Goal: Task Accomplishment & Management: Manage account settings

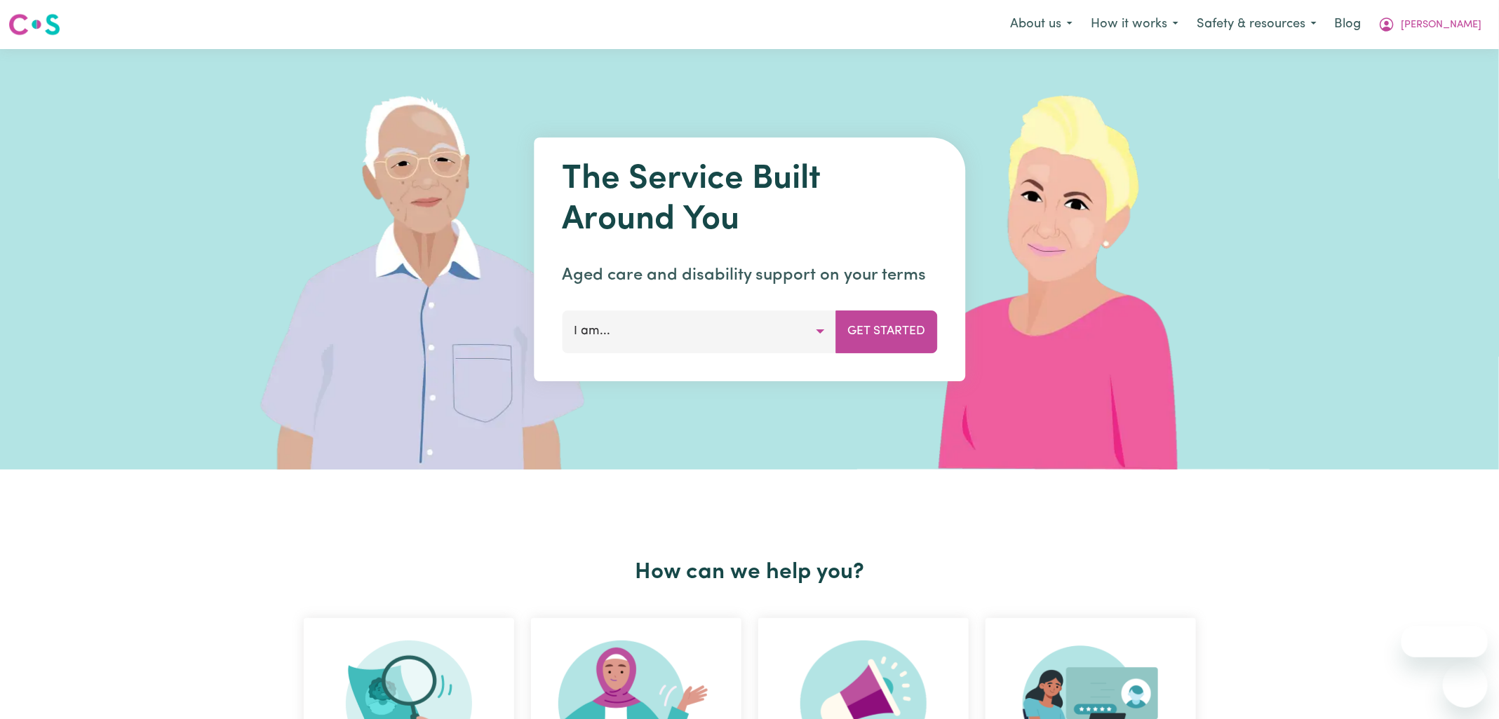
click at [1388, 23] on icon "My Account" at bounding box center [1386, 23] width 4 height 5
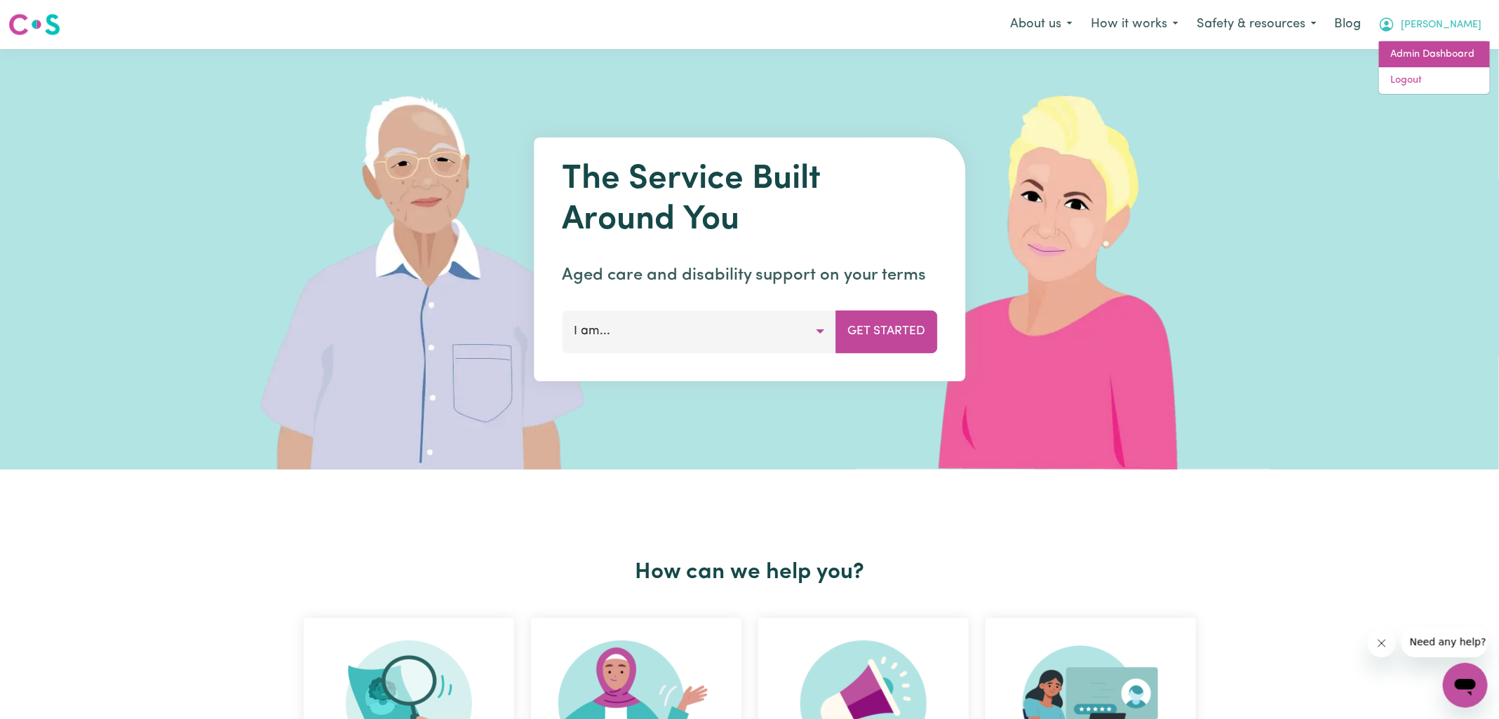
click at [1434, 51] on link "Admin Dashboard" at bounding box center [1434, 54] width 111 height 27
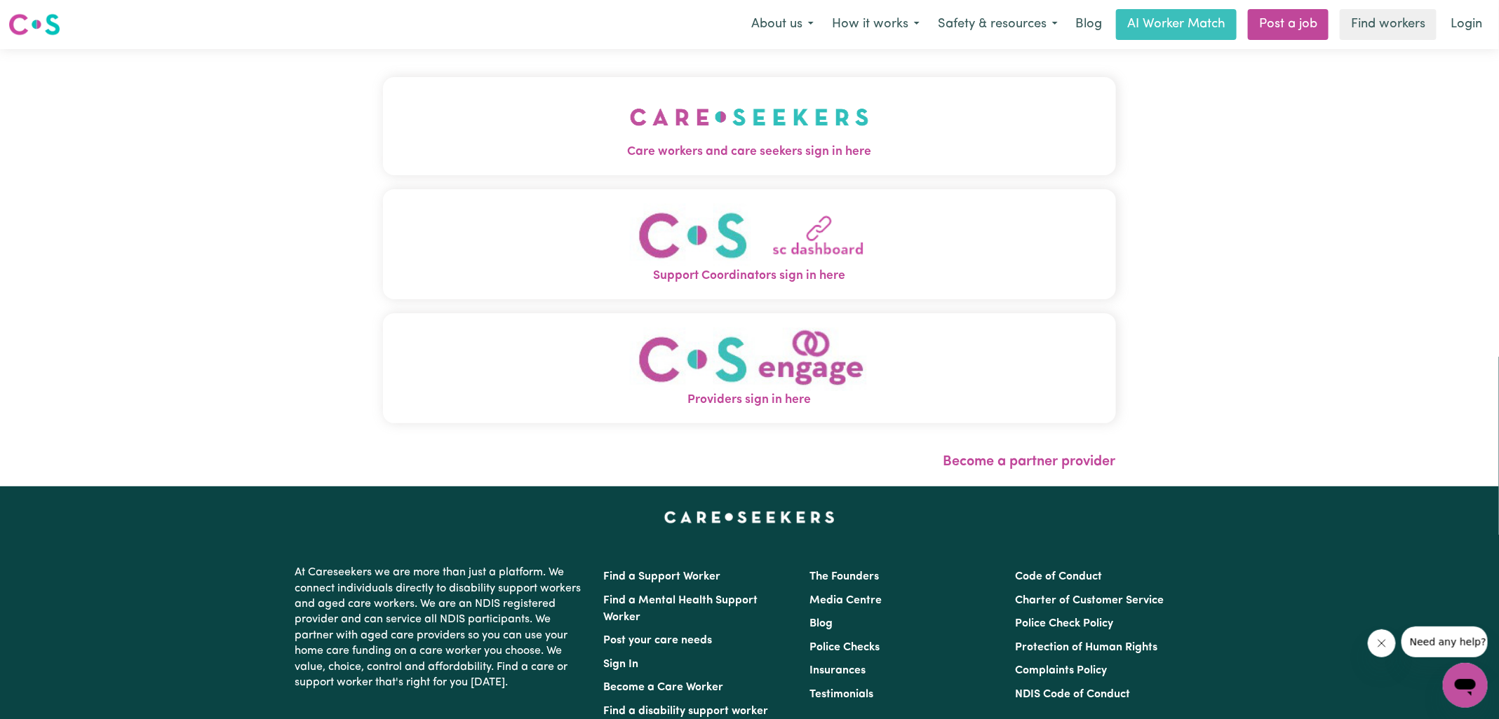
click at [607, 134] on button "Care workers and care seekers sign in here" at bounding box center [749, 126] width 733 height 98
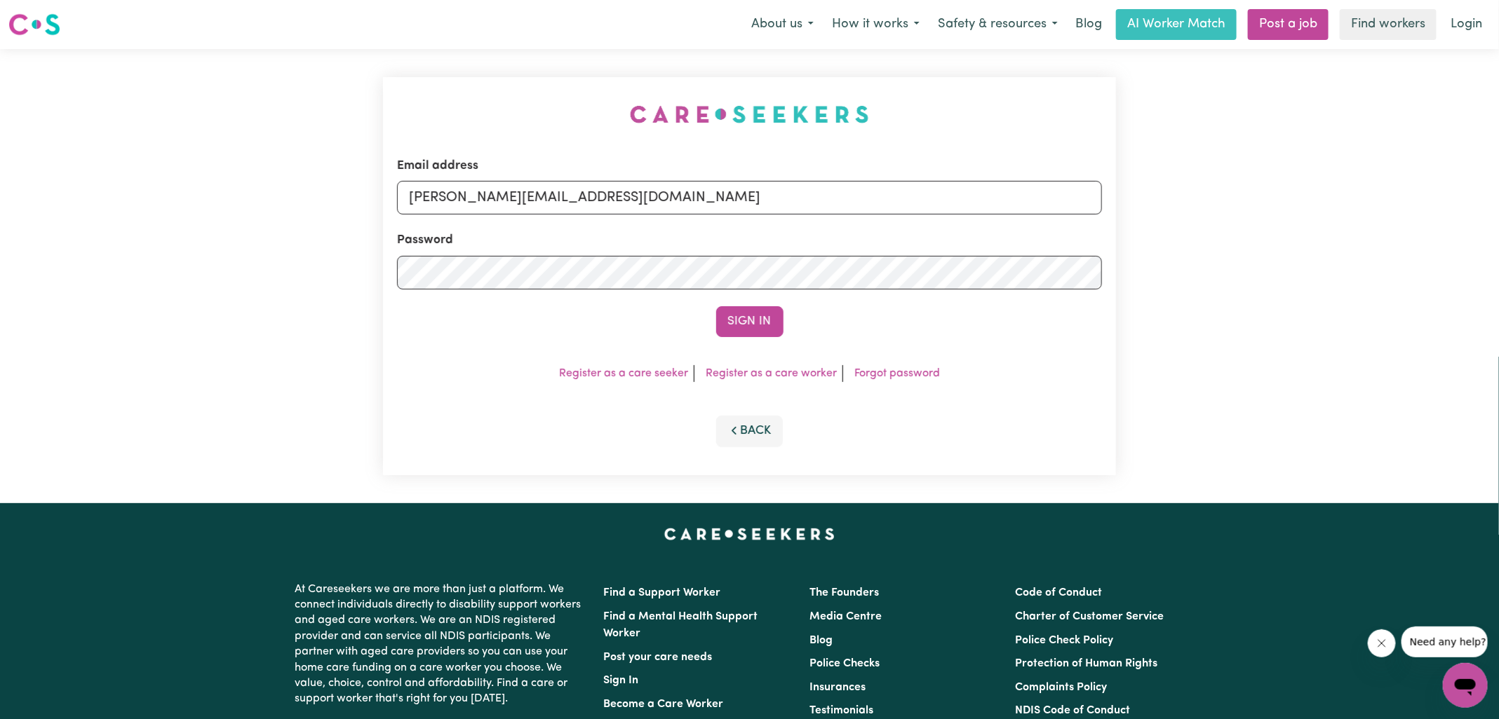
click at [562, 102] on div "Email address yvonne@careseekers.com.au Password Sign In Register as a care see…" at bounding box center [749, 276] width 733 height 398
click at [658, 207] on input "yvonne@careseekers.com.au" at bounding box center [749, 198] width 705 height 34
click at [478, 126] on div "Email address SUPERUSER~1047182563@qq.com Password Sign In Register as a care s…" at bounding box center [749, 276] width 733 height 398
drag, startPoint x: 493, startPoint y: 200, endPoint x: 1128, endPoint y: 358, distance: 654.1
click at [1127, 358] on div "Email address SUPERUSER~1047182563@qq.com Password Sign In Register as a care s…" at bounding box center [749, 276] width 1499 height 454
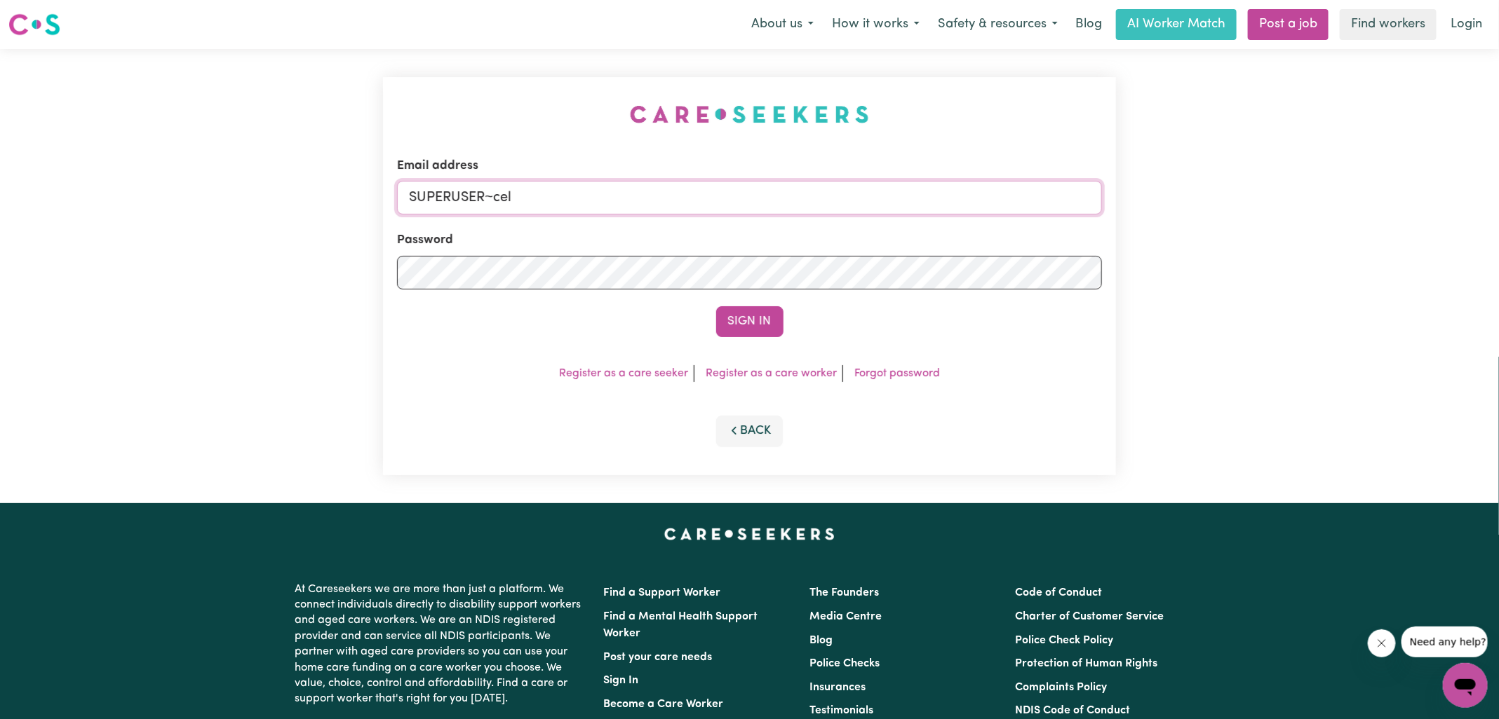
type input "SUPERUSER~cellina.west@gmail.com"
click at [716, 306] on button "Sign In" at bounding box center [749, 321] width 67 height 31
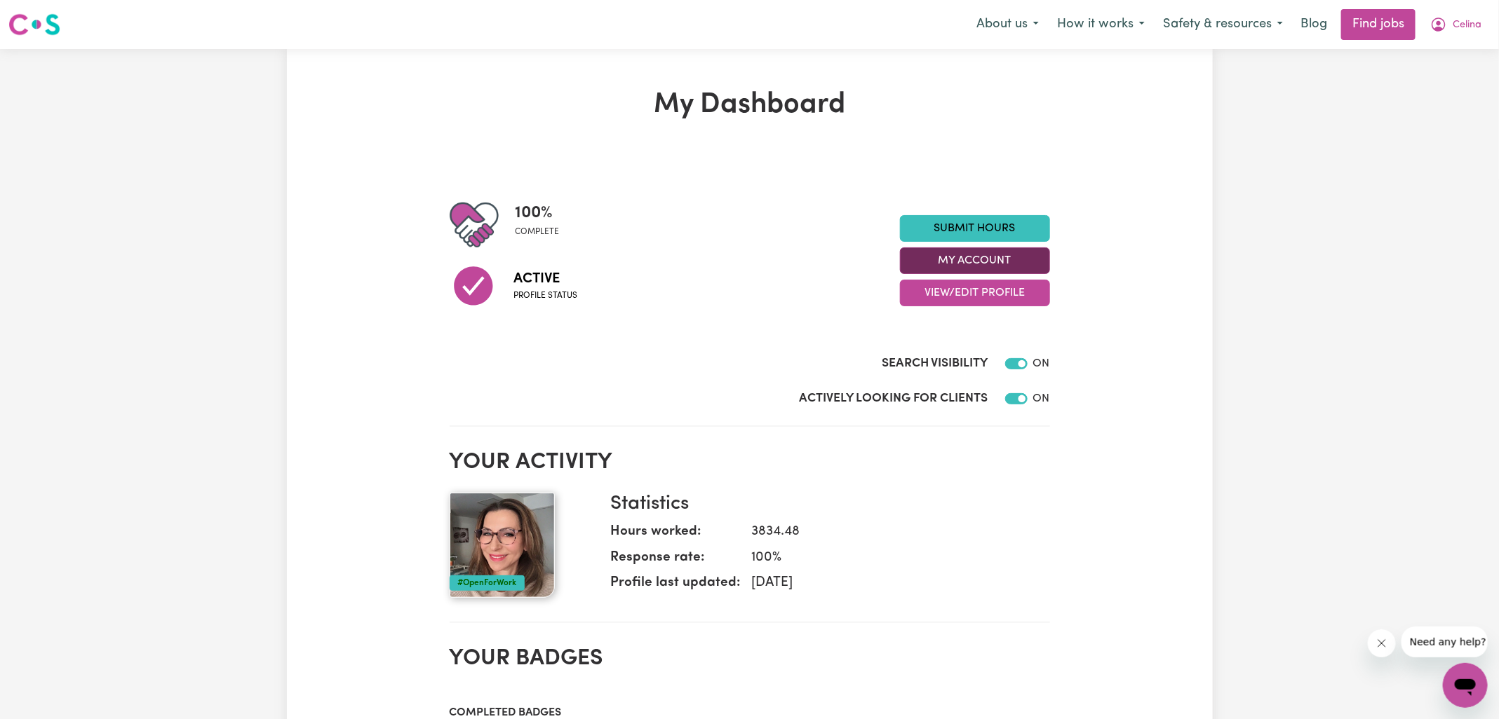
click at [1005, 265] on button "My Account" at bounding box center [975, 261] width 150 height 27
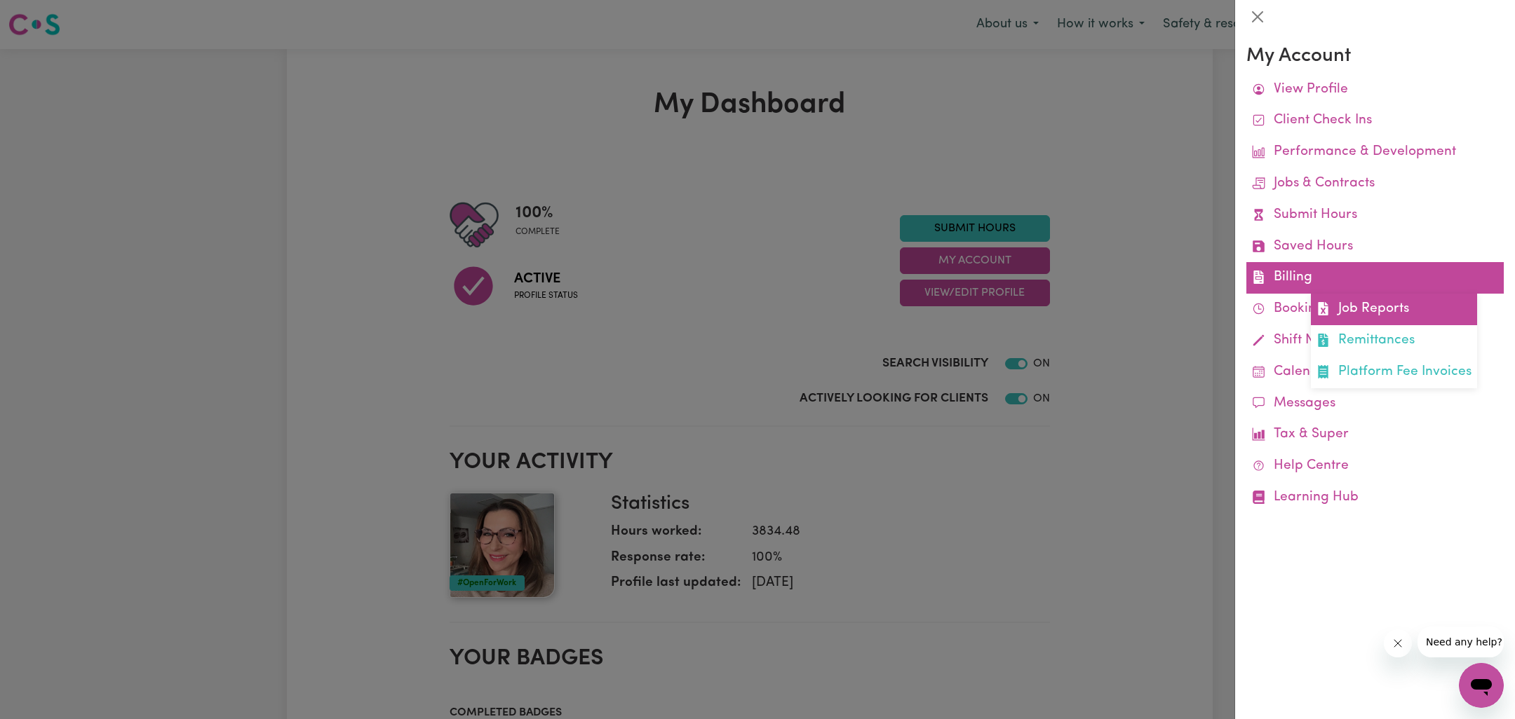
click at [1380, 297] on link "Job Reports" at bounding box center [1394, 310] width 166 height 32
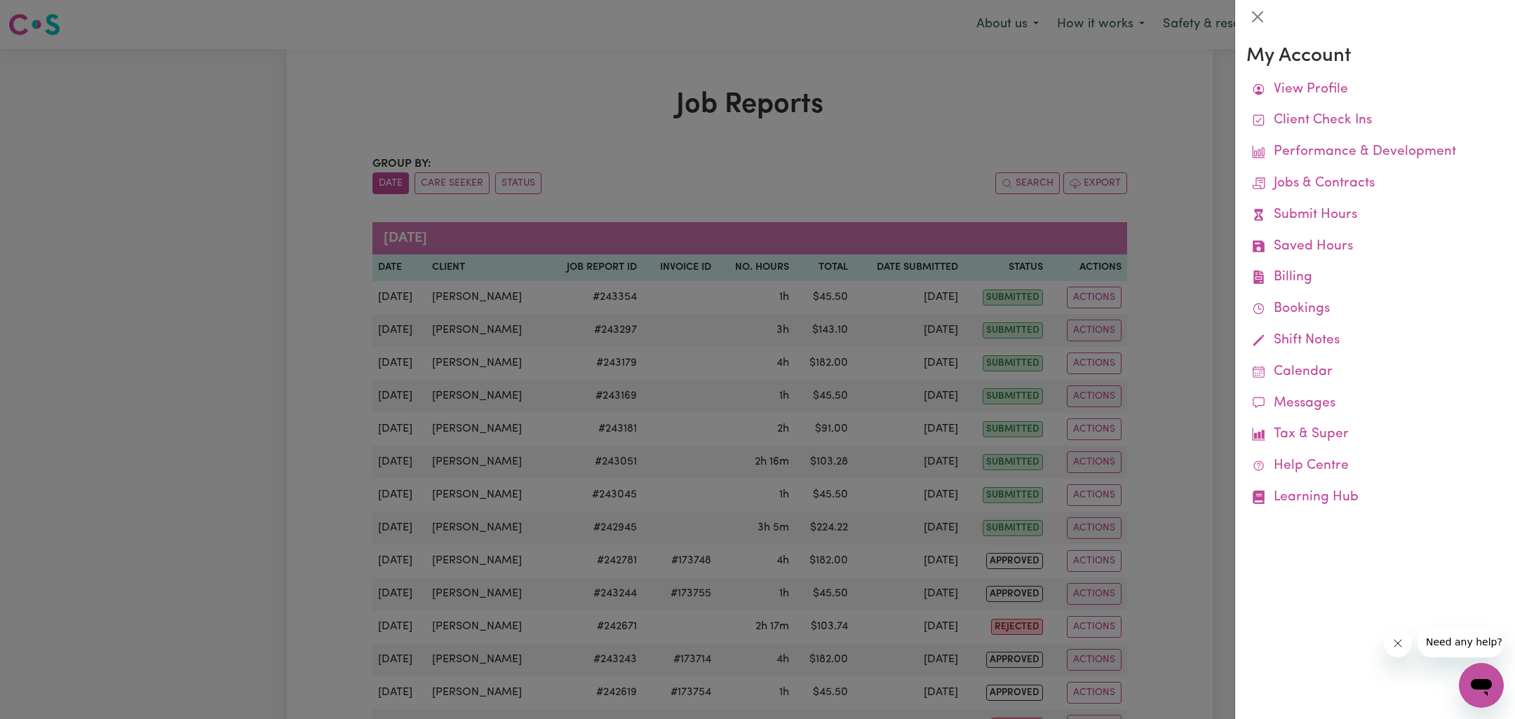
click at [900, 120] on div at bounding box center [757, 359] width 1515 height 719
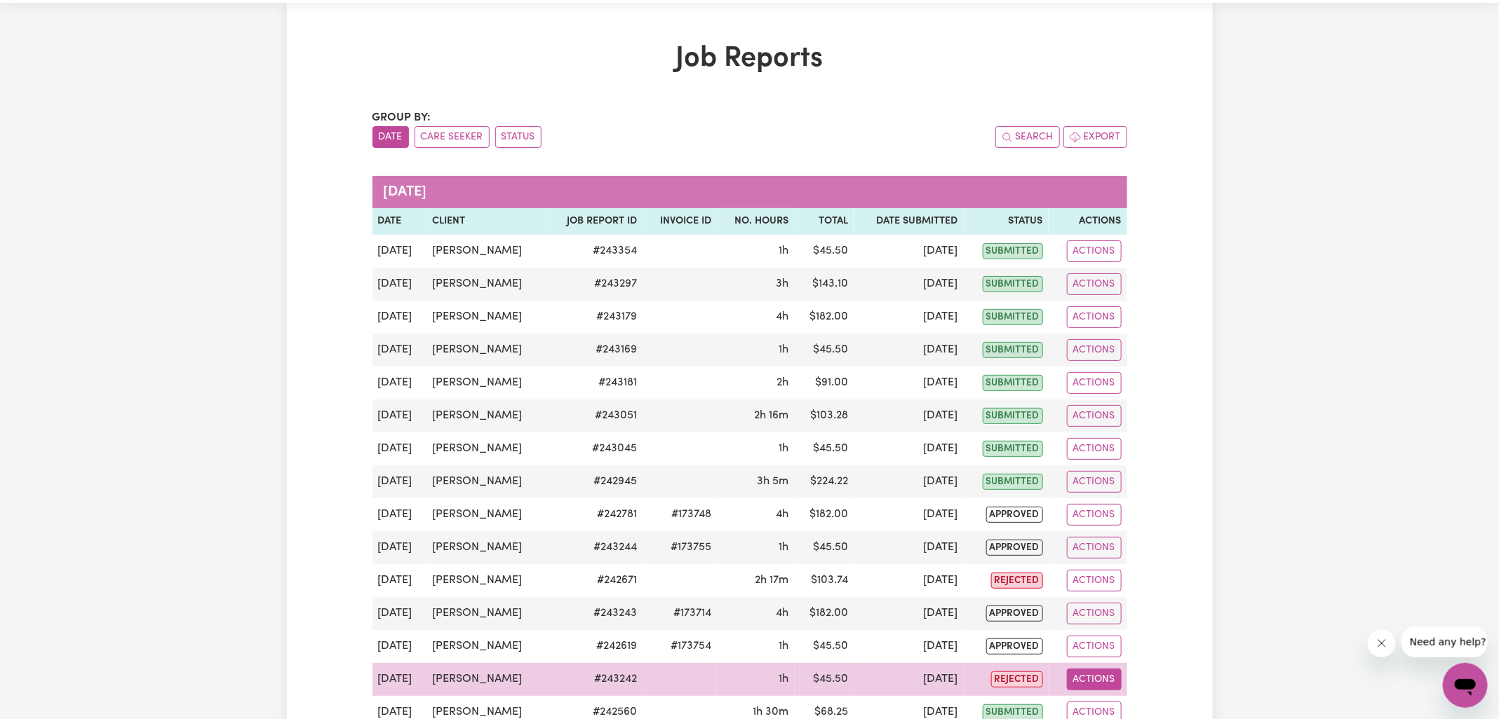
scroll to position [88, 0]
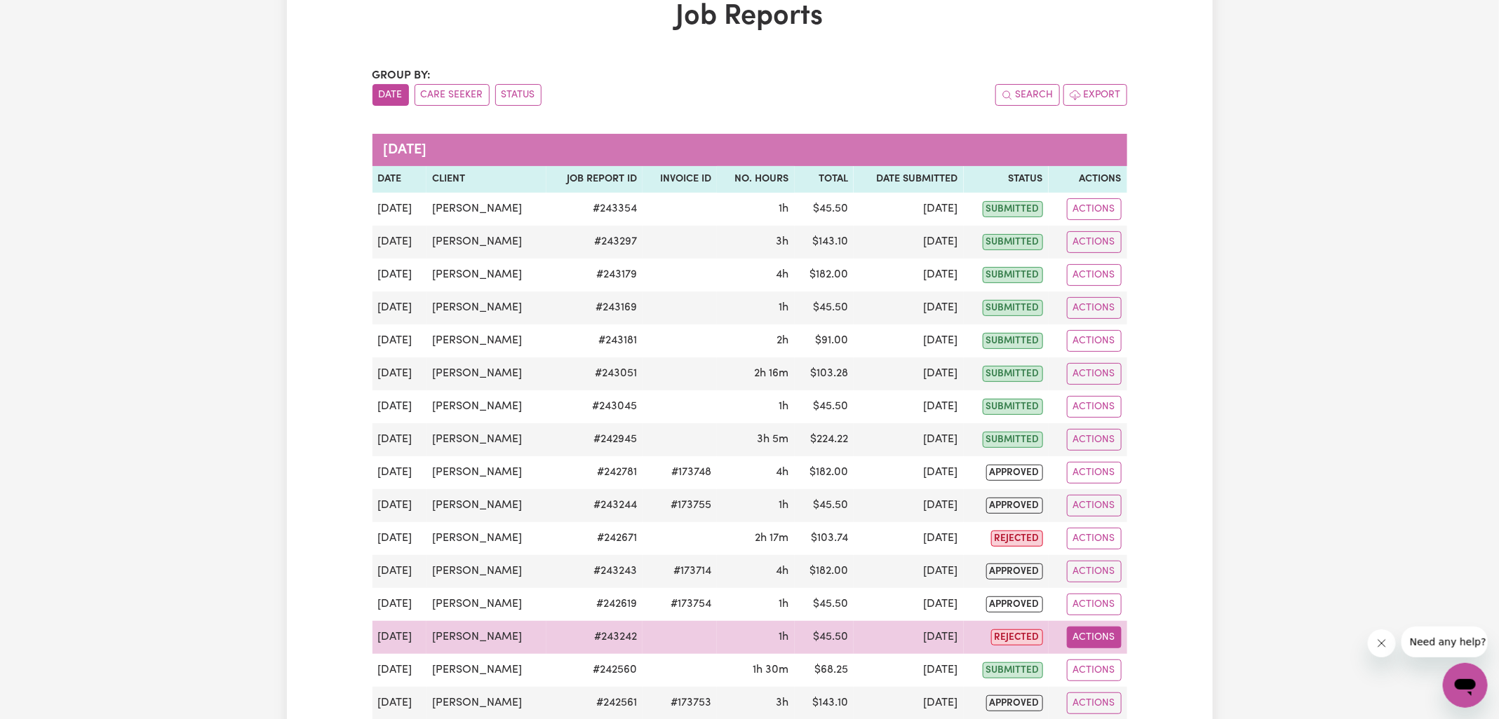
click at [1086, 627] on button "Actions" at bounding box center [1094, 638] width 55 height 22
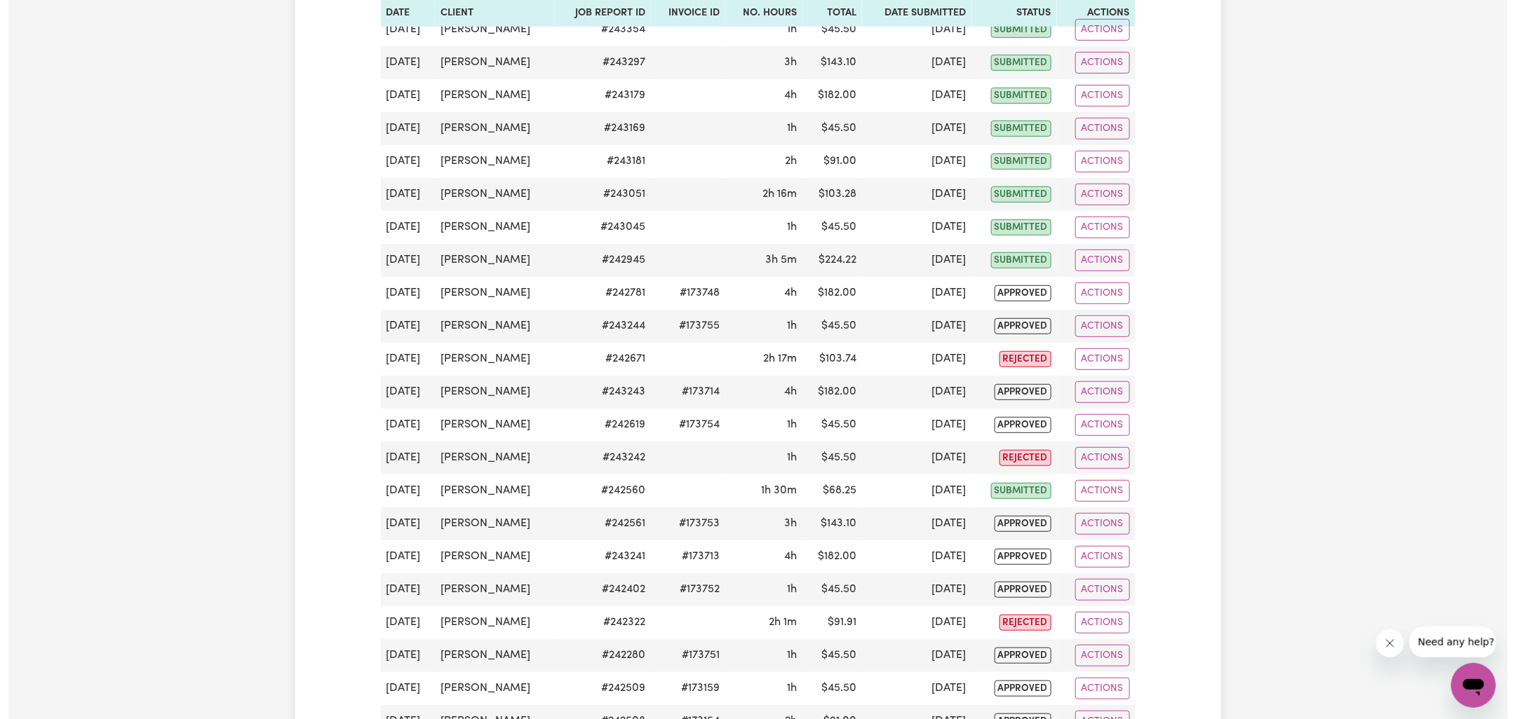
scroll to position [345, 0]
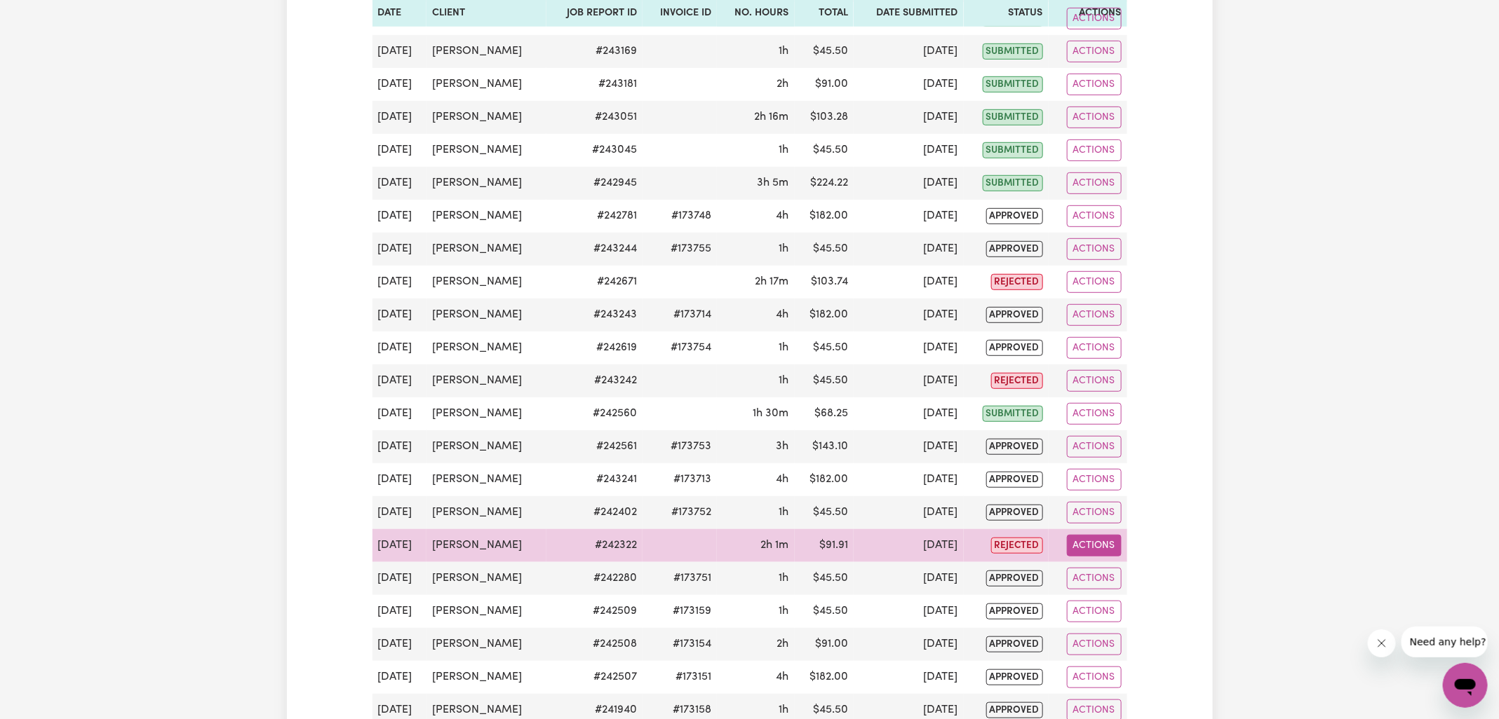
click at [1086, 537] on button "Actions" at bounding box center [1094, 546] width 55 height 22
click at [1095, 557] on div "View Job Report Delete" at bounding box center [1127, 591] width 121 height 69
click at [1095, 564] on link "View Job Report" at bounding box center [1127, 578] width 120 height 28
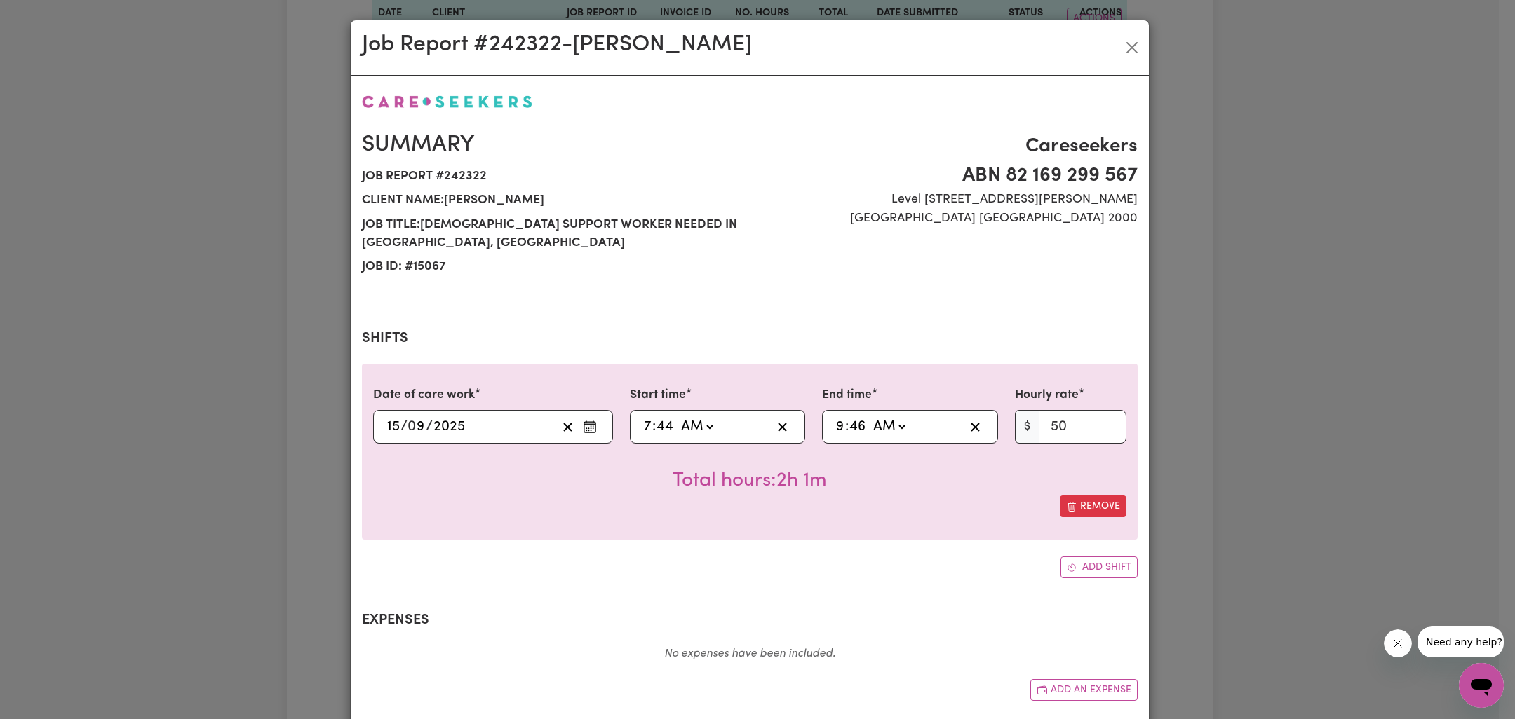
select select "50-Weekday"
click at [656, 417] on input "44" at bounding box center [665, 427] width 18 height 21
type input "07:04"
type input "4"
type input "07:45"
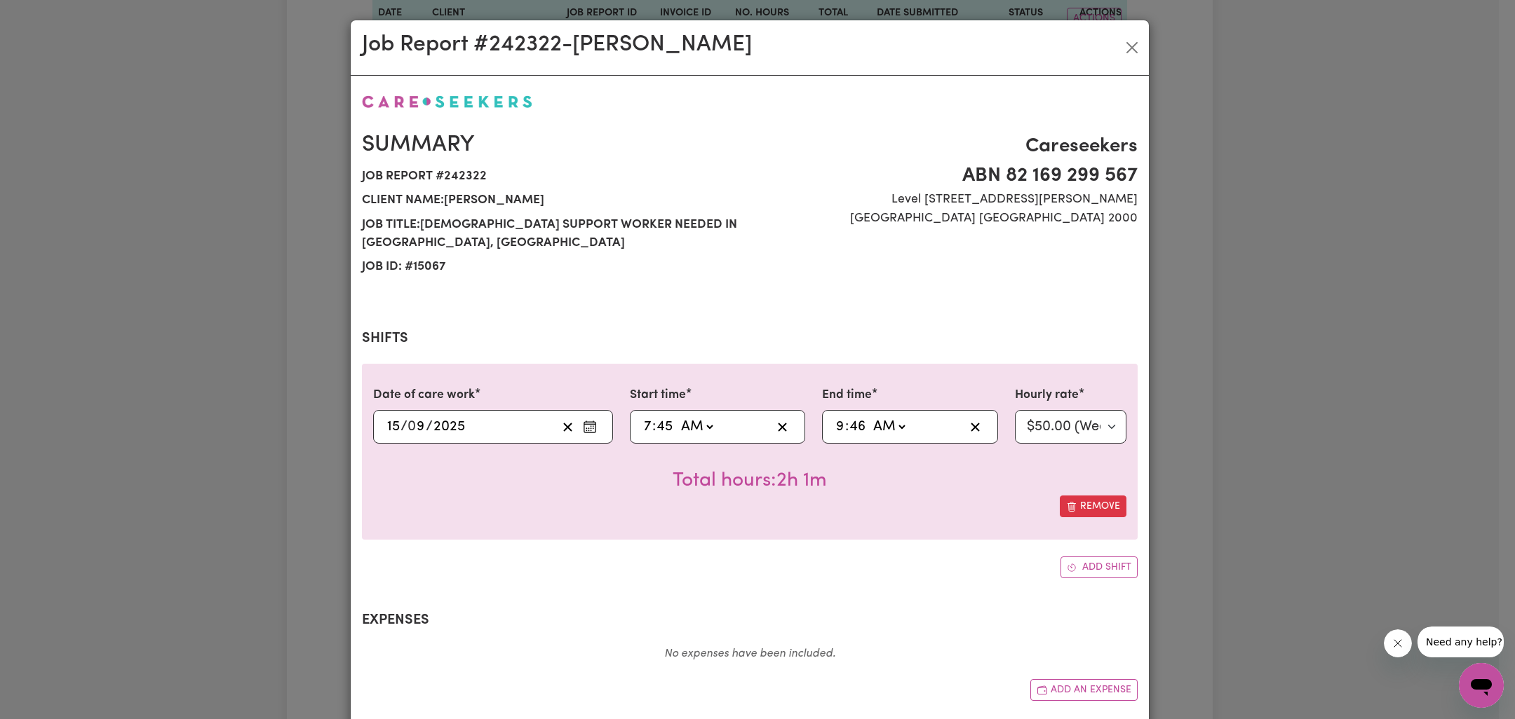
type input "45"
type input "09:04"
type input "4"
type input "09:45"
type input "45"
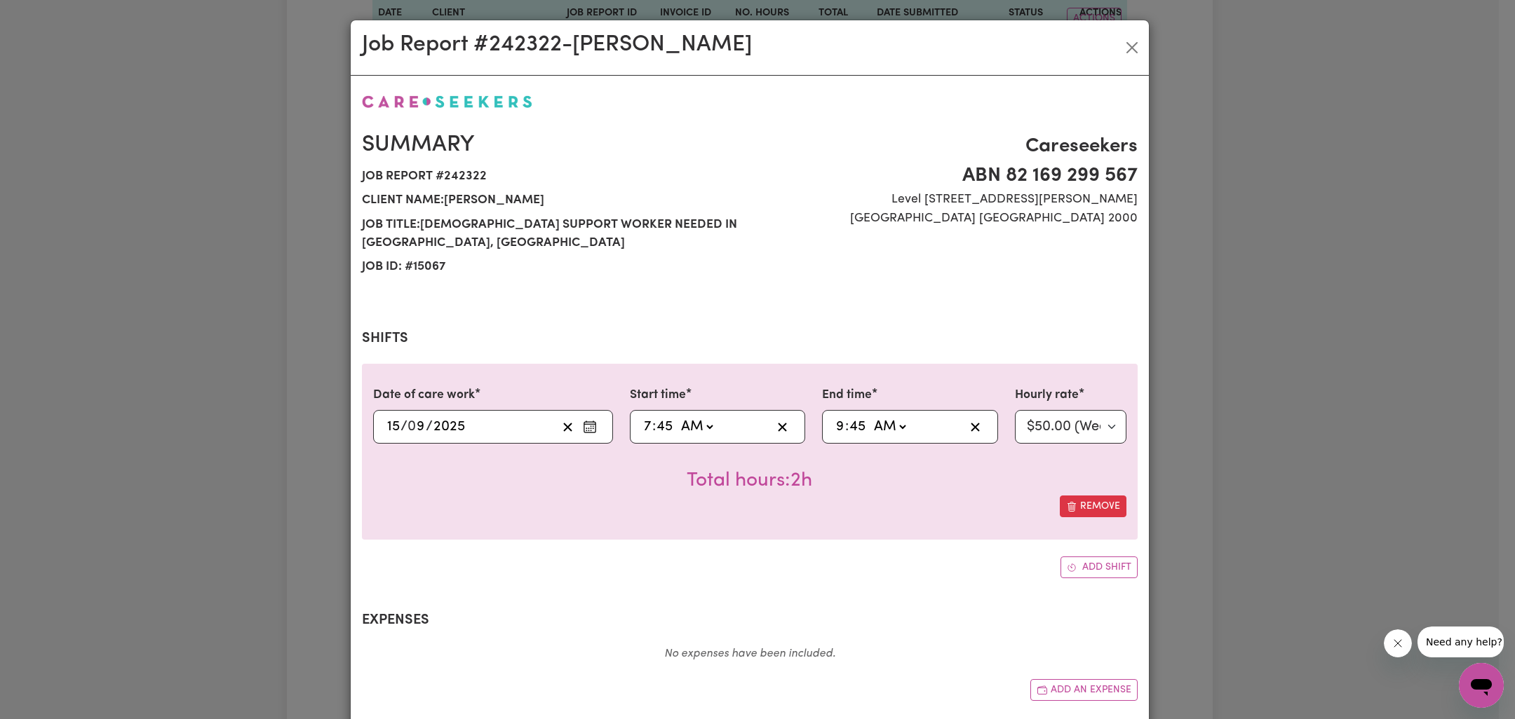
click at [1290, 439] on div "Job Report # 242322 - Graham White Summary Job report # 242322 Client name: Gra…" at bounding box center [757, 359] width 1515 height 719
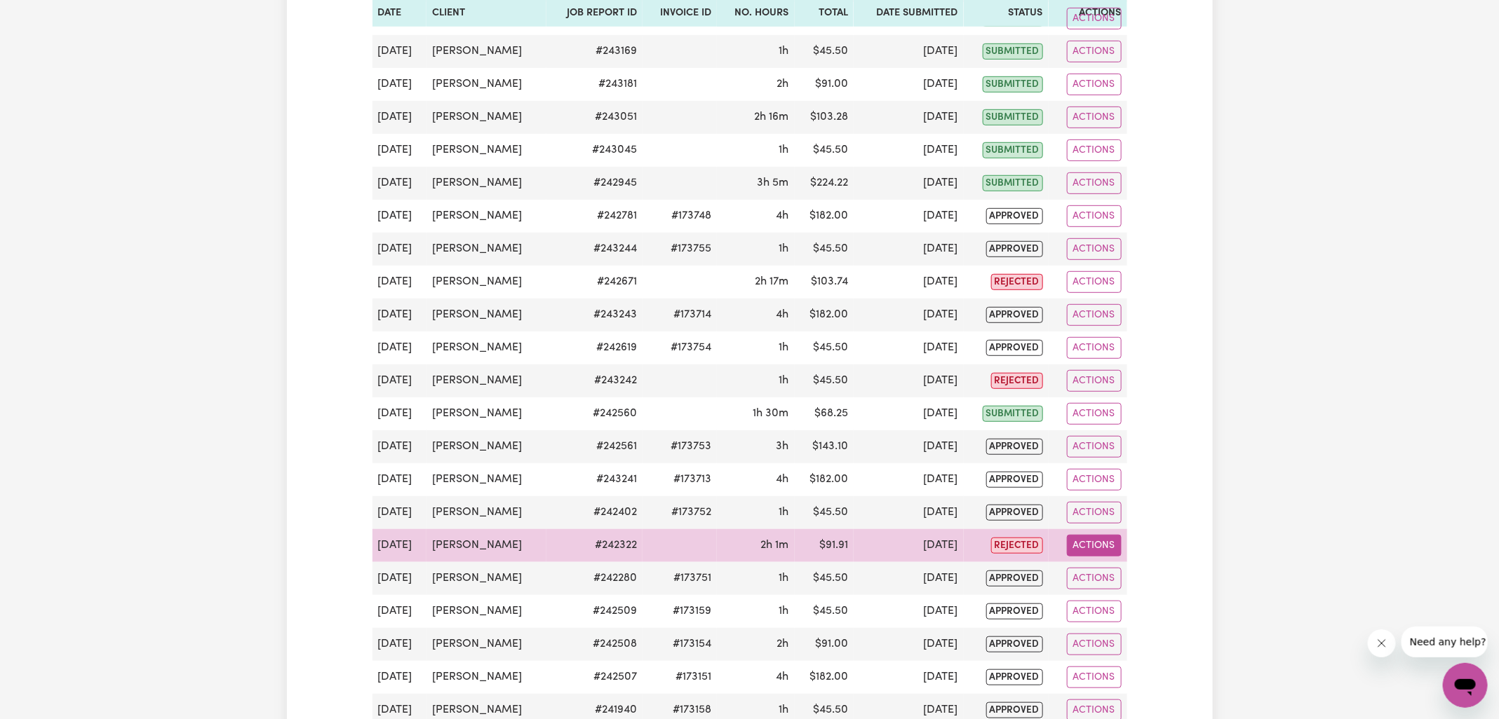
click at [1079, 535] on button "Actions" at bounding box center [1094, 546] width 55 height 22
click at [1123, 564] on link "View Job Report" at bounding box center [1127, 578] width 120 height 28
select select "50-Weekday"
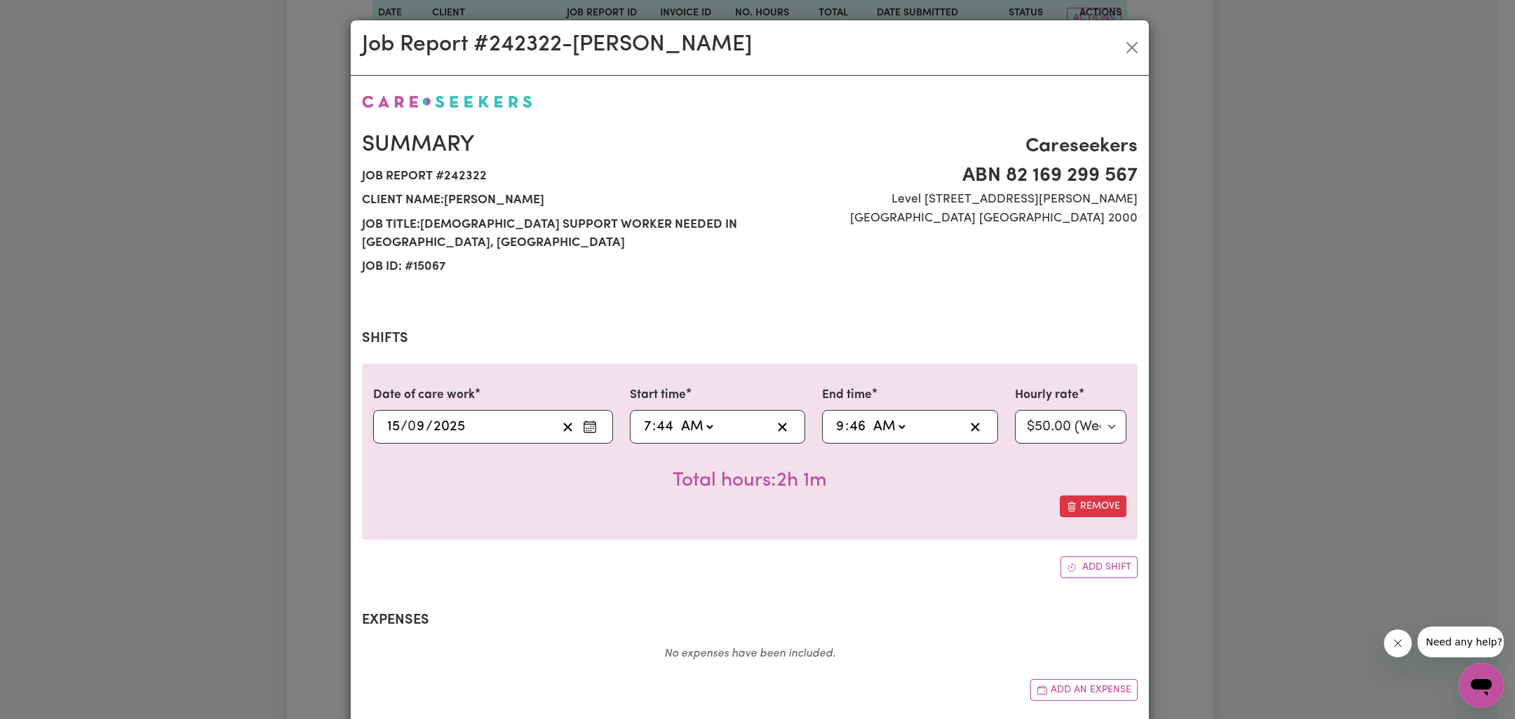
click at [656, 417] on input "44" at bounding box center [665, 427] width 18 height 21
type input "07:04"
type input "45"
type input "07:45"
type input "45"
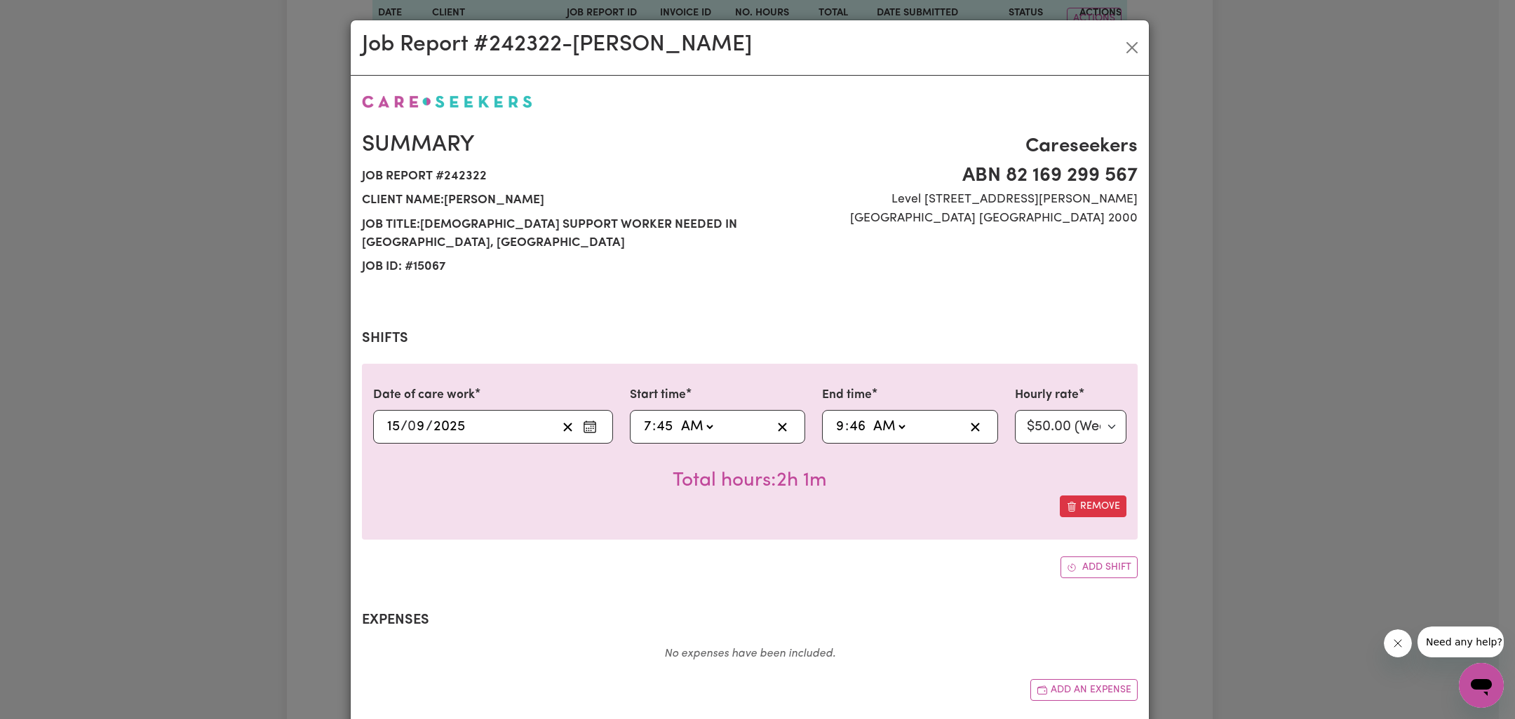
type input "09:04"
type input "4"
type input "09:45"
type input "45"
click at [752, 506] on div "Date of care work 2025-09-15 15 / 0 9 / 2025 Start time 07:45 7 : 45 AM PM End …" at bounding box center [750, 452] width 776 height 176
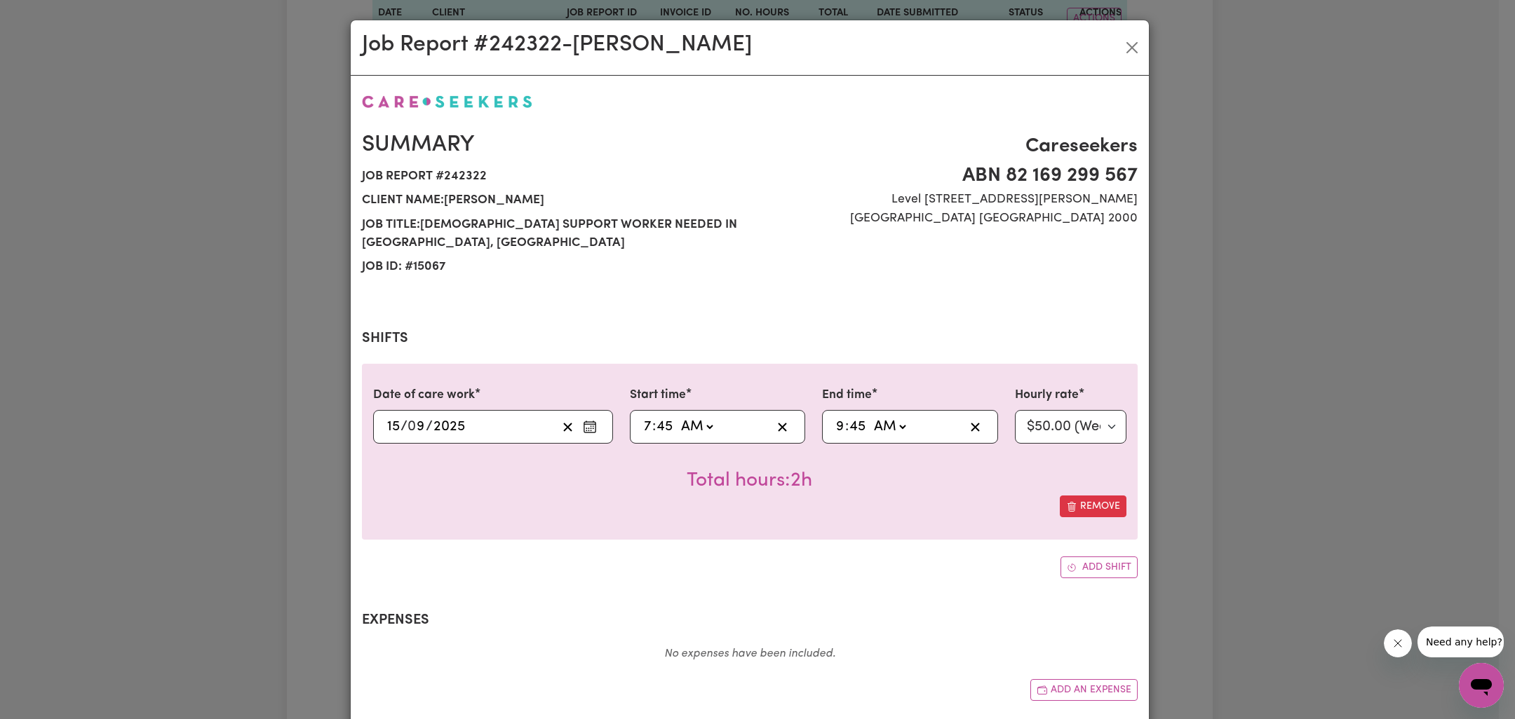
scroll to position [299, 0]
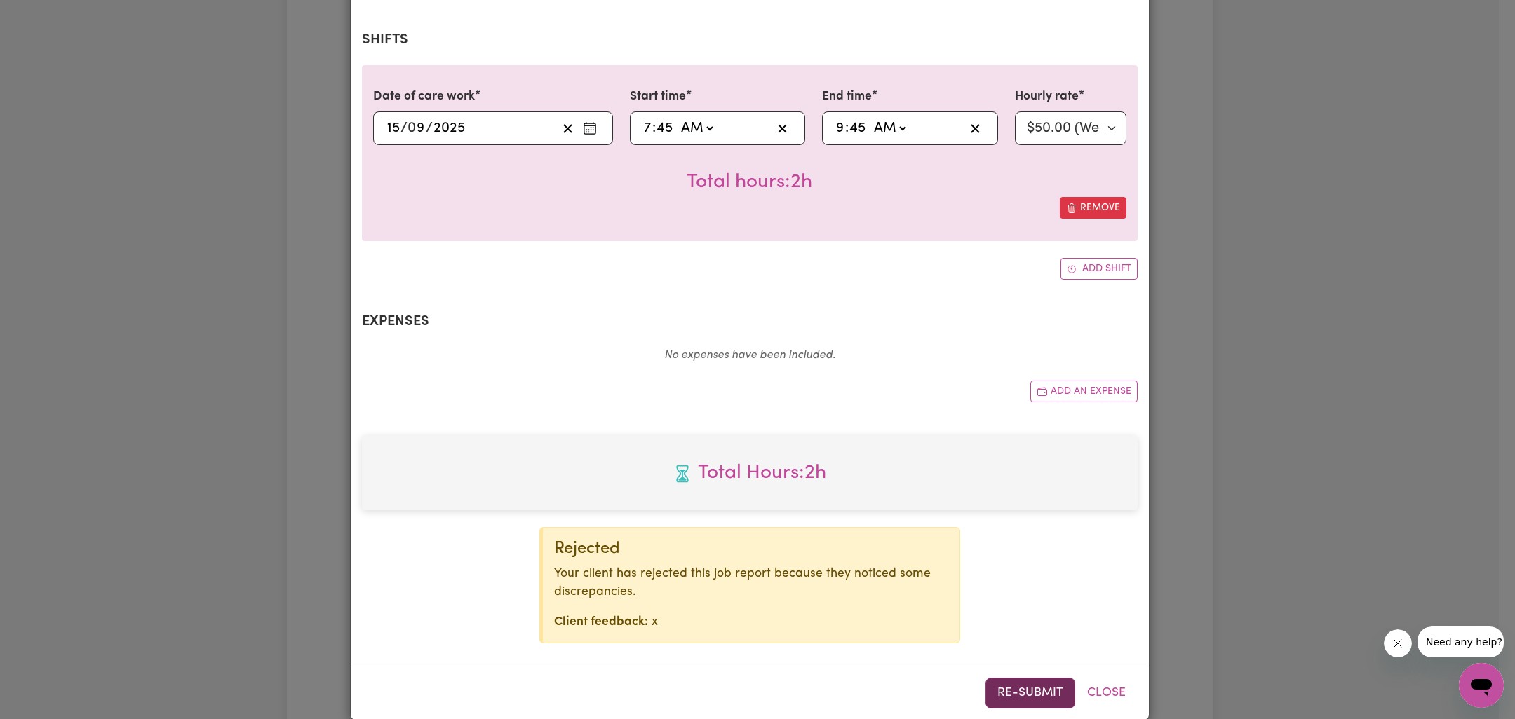
click at [1006, 678] on button "Re-submit" at bounding box center [1030, 693] width 90 height 31
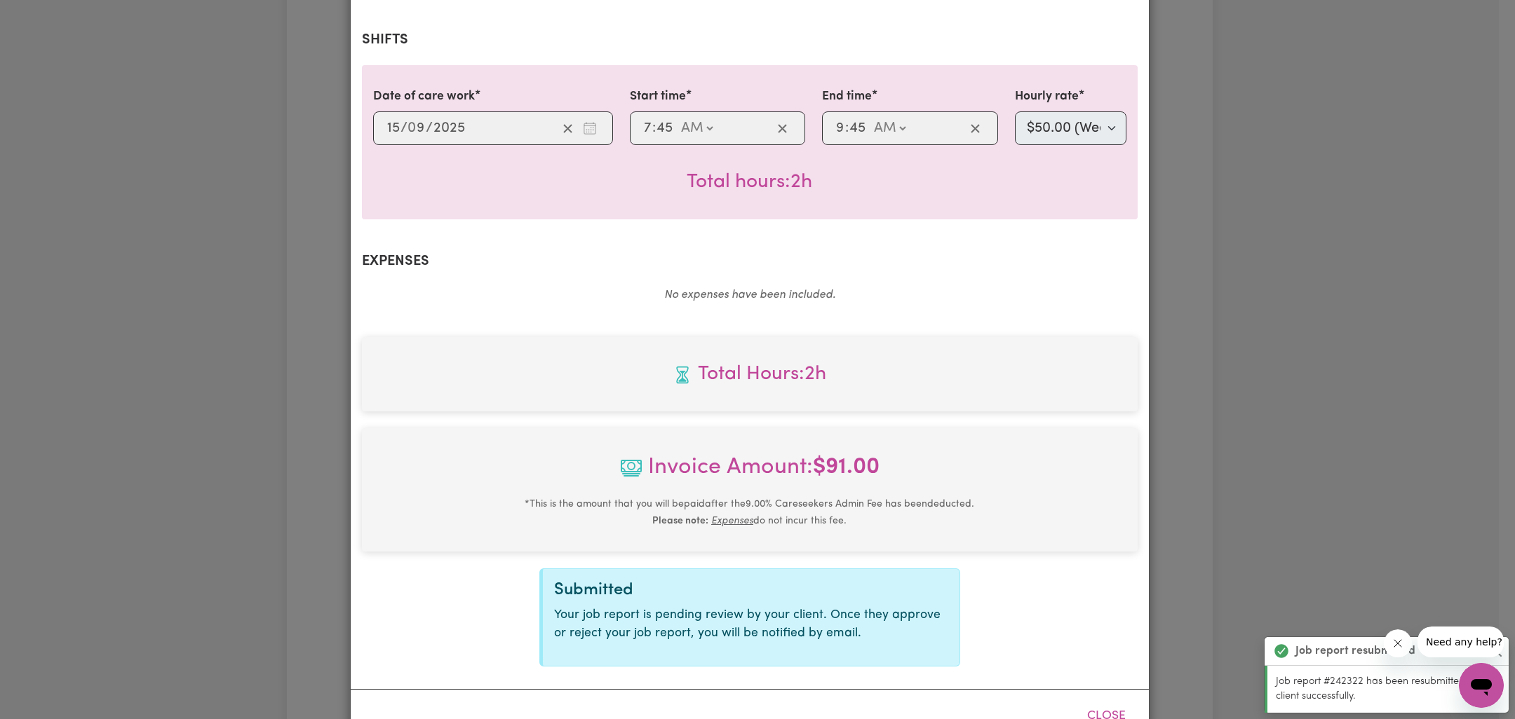
click at [1287, 433] on div "Job Report # 242322 - Graham White Summary Job report # 242322 Client name: Gra…" at bounding box center [757, 359] width 1515 height 719
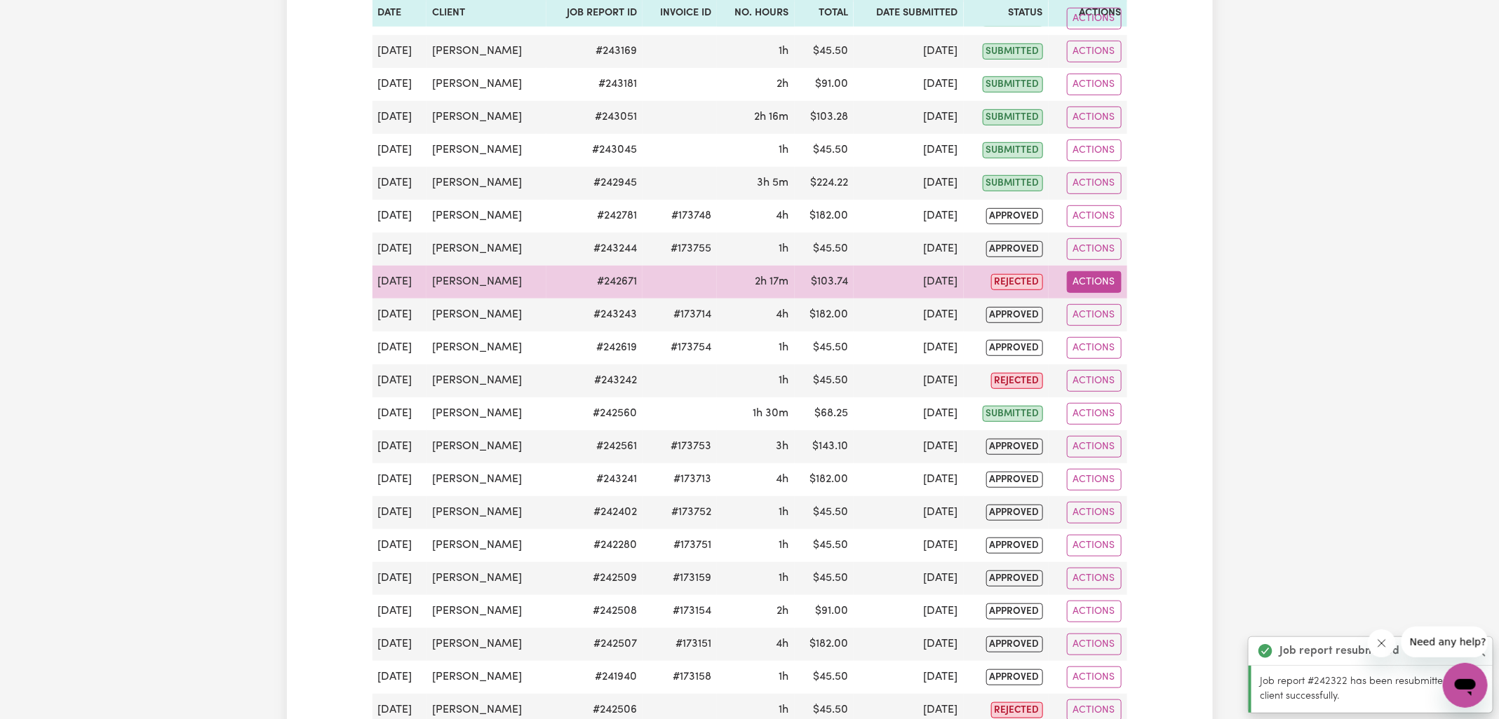
click at [1097, 277] on button "Actions" at bounding box center [1094, 282] width 55 height 22
click at [1088, 311] on icon "View job report 242671" at bounding box center [1083, 314] width 11 height 7
select select "50-Weekday"
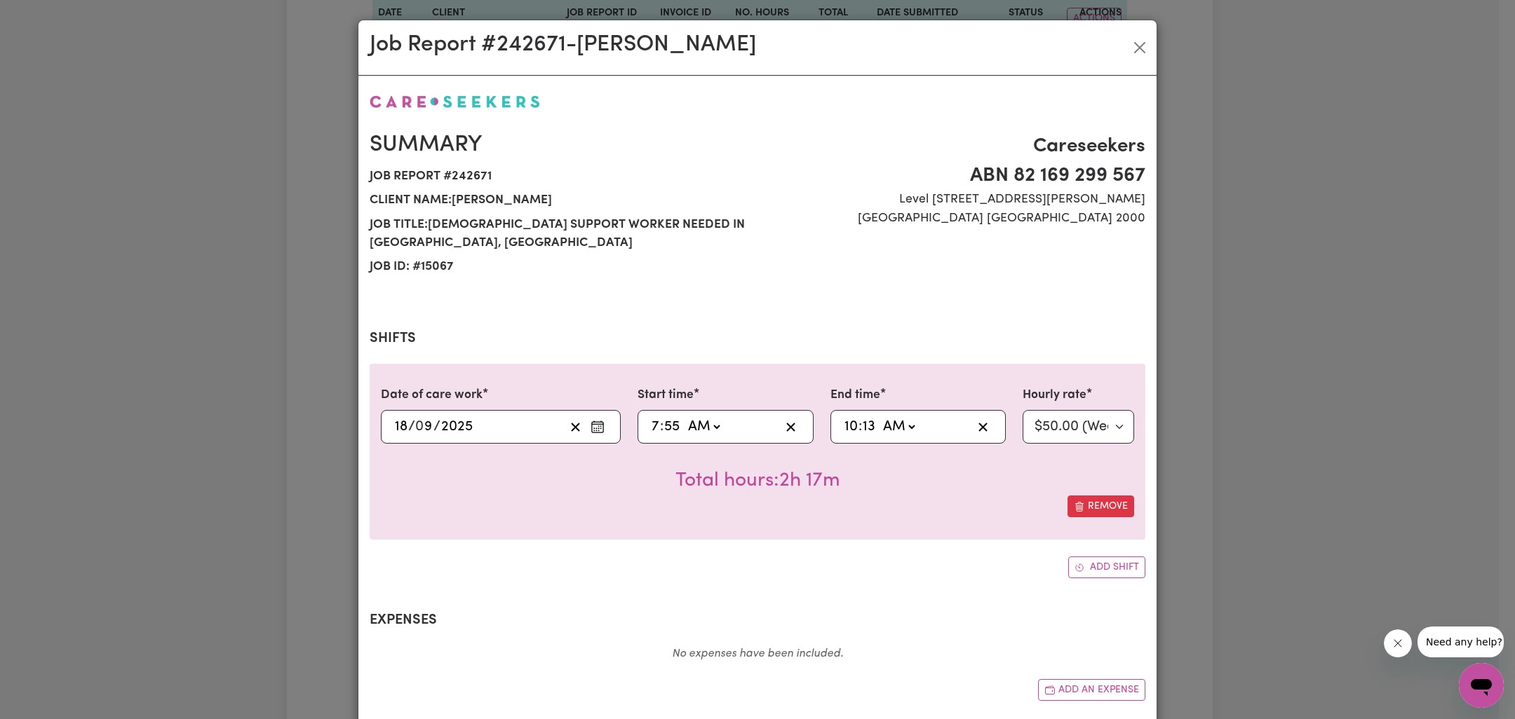
click at [651, 417] on input "7" at bounding box center [655, 427] width 9 height 21
type input "8"
type input "08:00"
type input "0"
type input "10:00"
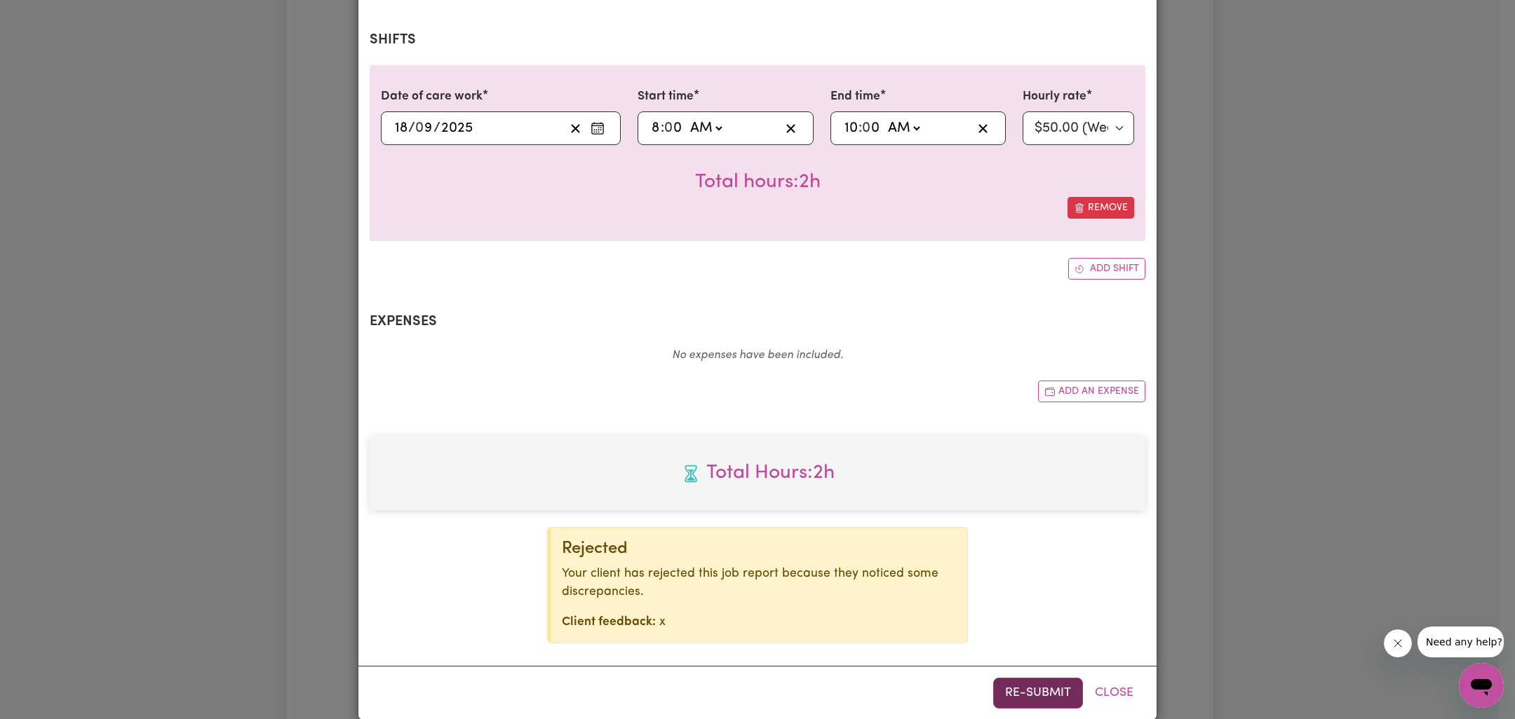
type input "0"
click at [1013, 678] on button "Re-submit" at bounding box center [1038, 693] width 90 height 31
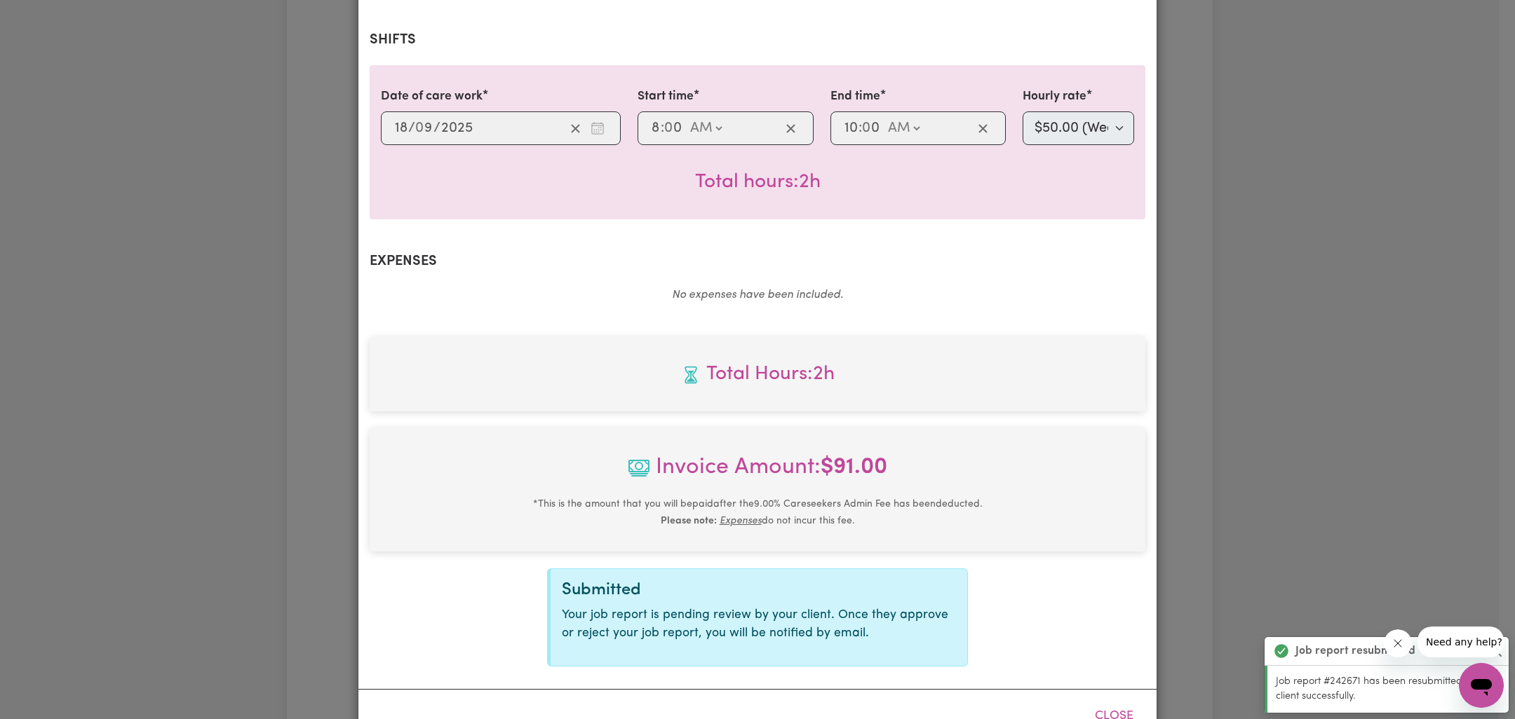
click at [1318, 415] on div "Job Report # 242671 - Graham White Summary Job report # 242671 Client name: Gra…" at bounding box center [757, 359] width 1515 height 719
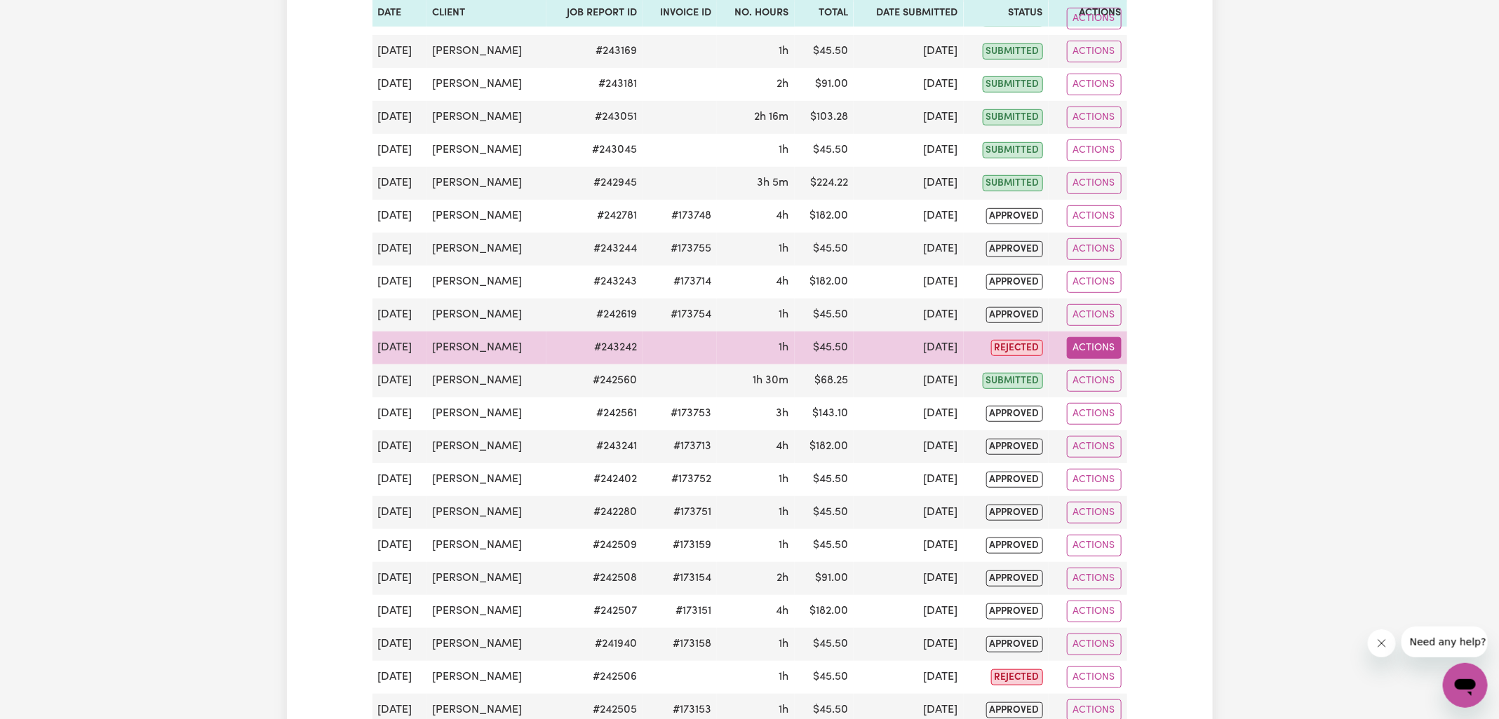
click at [1104, 350] on button "Actions" at bounding box center [1094, 348] width 55 height 22
click at [1099, 367] on link "View Job Report" at bounding box center [1127, 380] width 120 height 28
select select "50-Weekday"
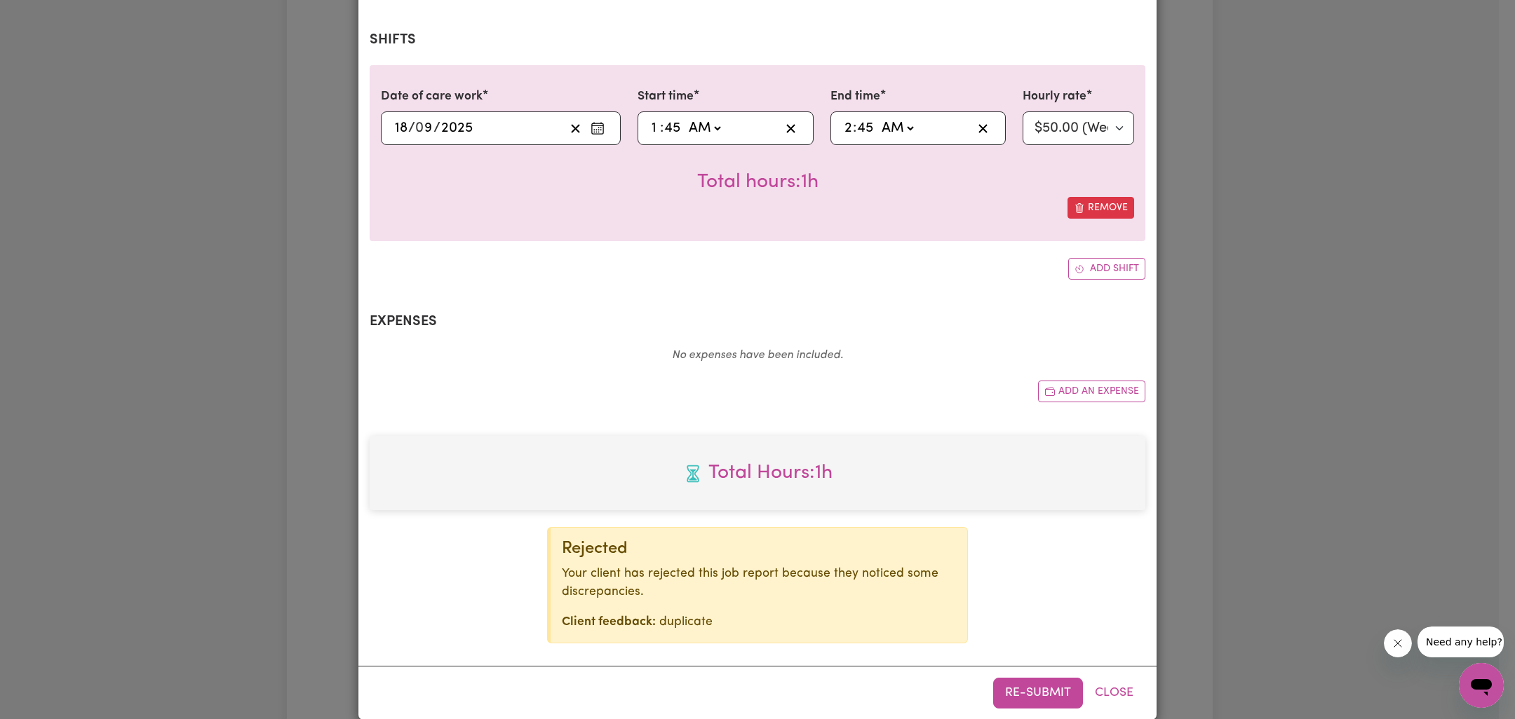
click at [1280, 343] on div "Job Report # 243242 - Wendy Smith Summary Job report # 243242 Client name: Wend…" at bounding box center [757, 359] width 1515 height 719
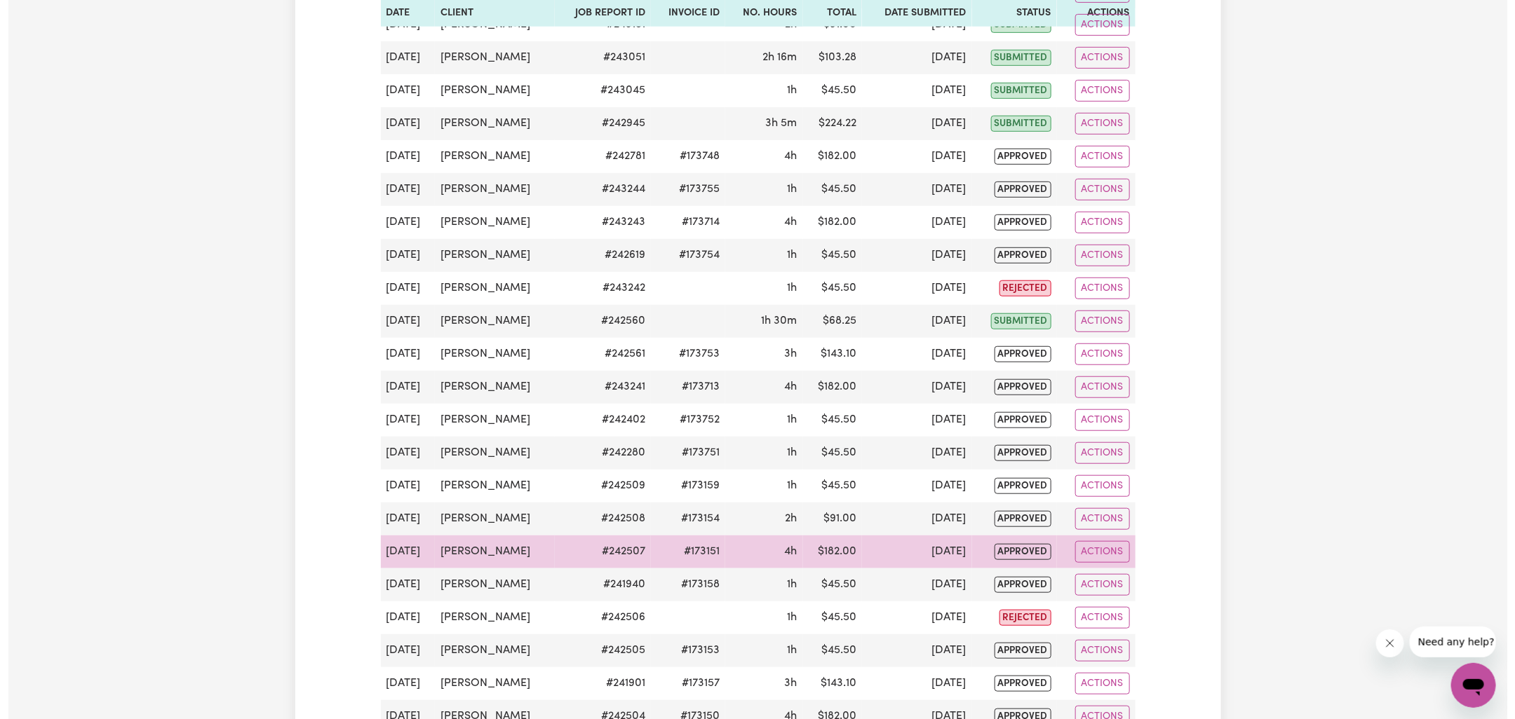
scroll to position [406, 0]
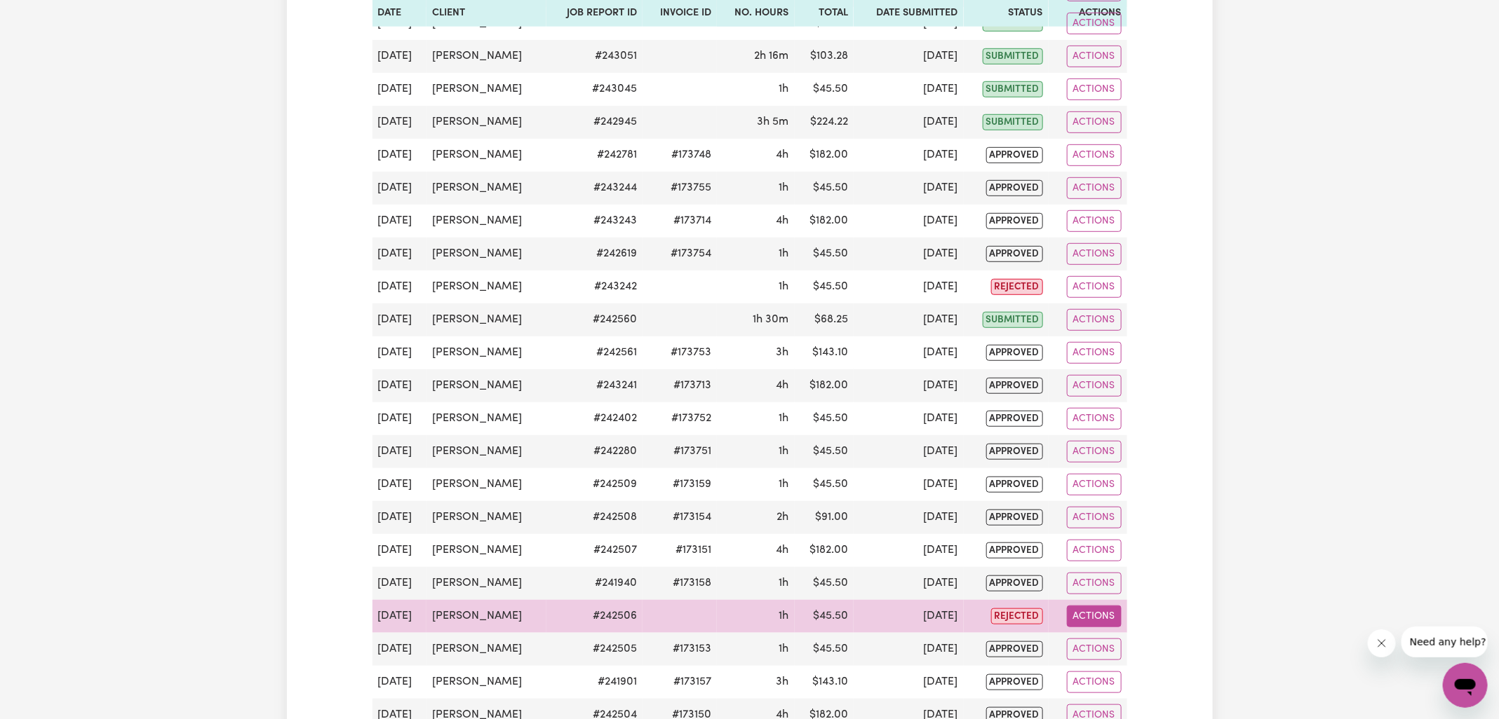
click at [1097, 606] on button "Actions" at bounding box center [1094, 617] width 55 height 22
click at [1105, 635] on link "View Job Report" at bounding box center [1127, 649] width 120 height 28
select select "50-Weekday"
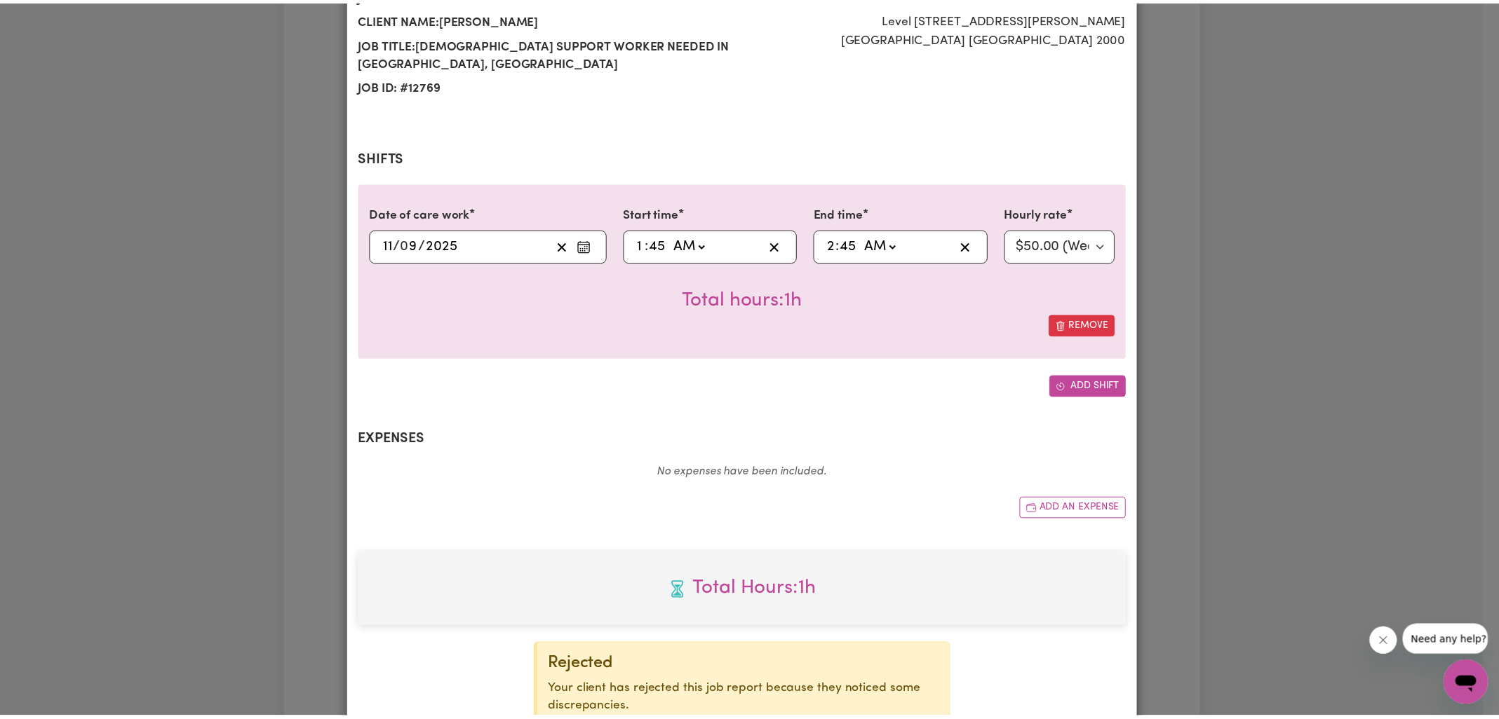
scroll to position [299, 0]
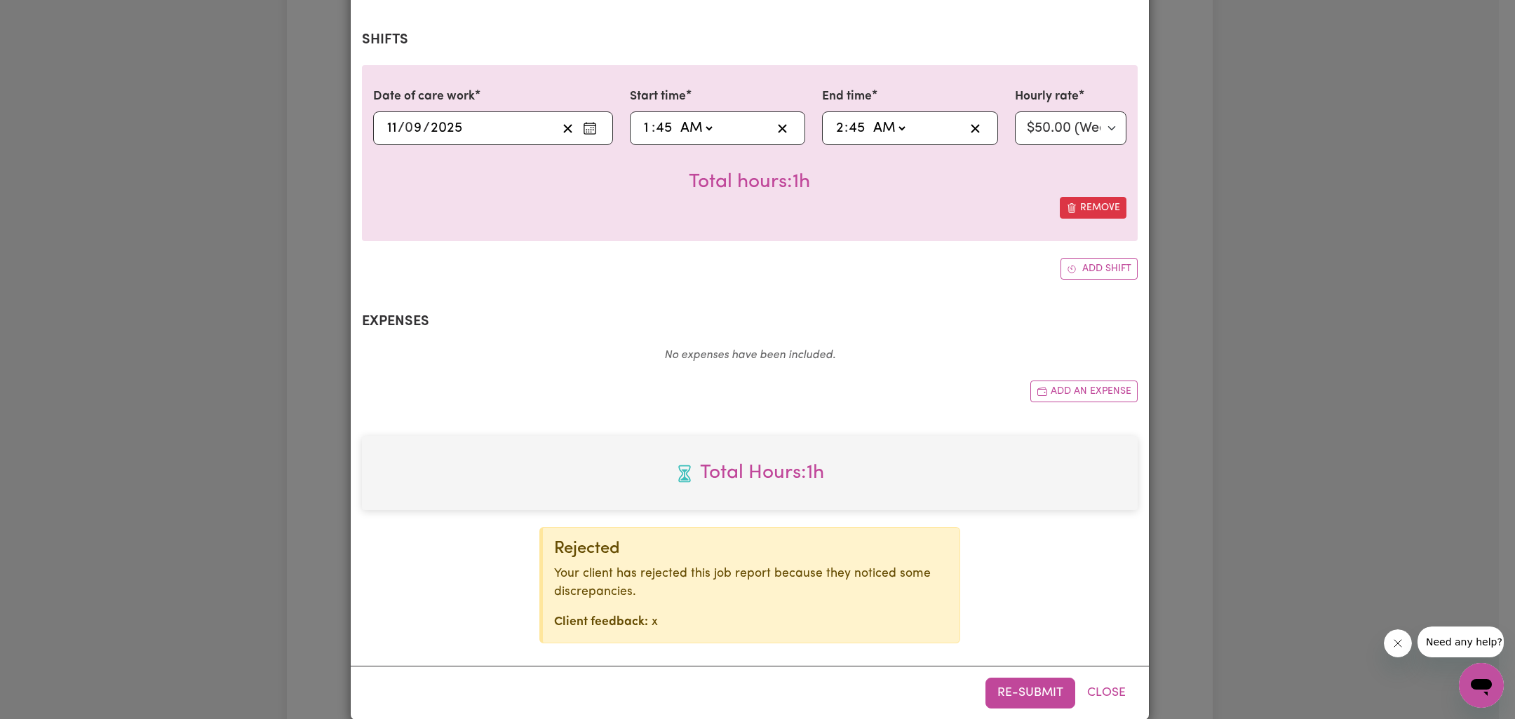
click at [1244, 497] on div "Job Report # 242506 - Wendy Smith Summary Job report # 242506 Client name: Wend…" at bounding box center [757, 359] width 1515 height 719
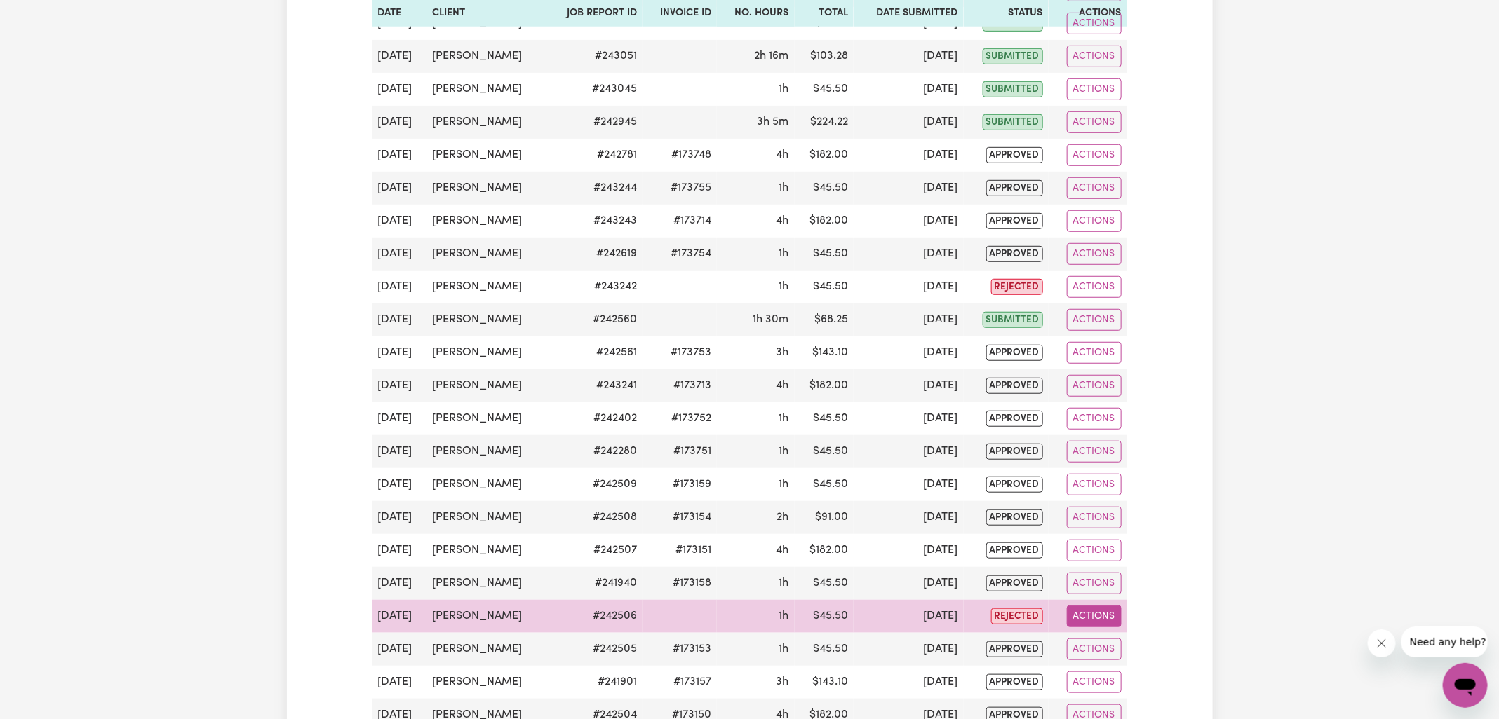
click at [1090, 607] on button "Actions" at bounding box center [1094, 617] width 55 height 22
click at [1102, 663] on link "Delete" at bounding box center [1127, 677] width 120 height 28
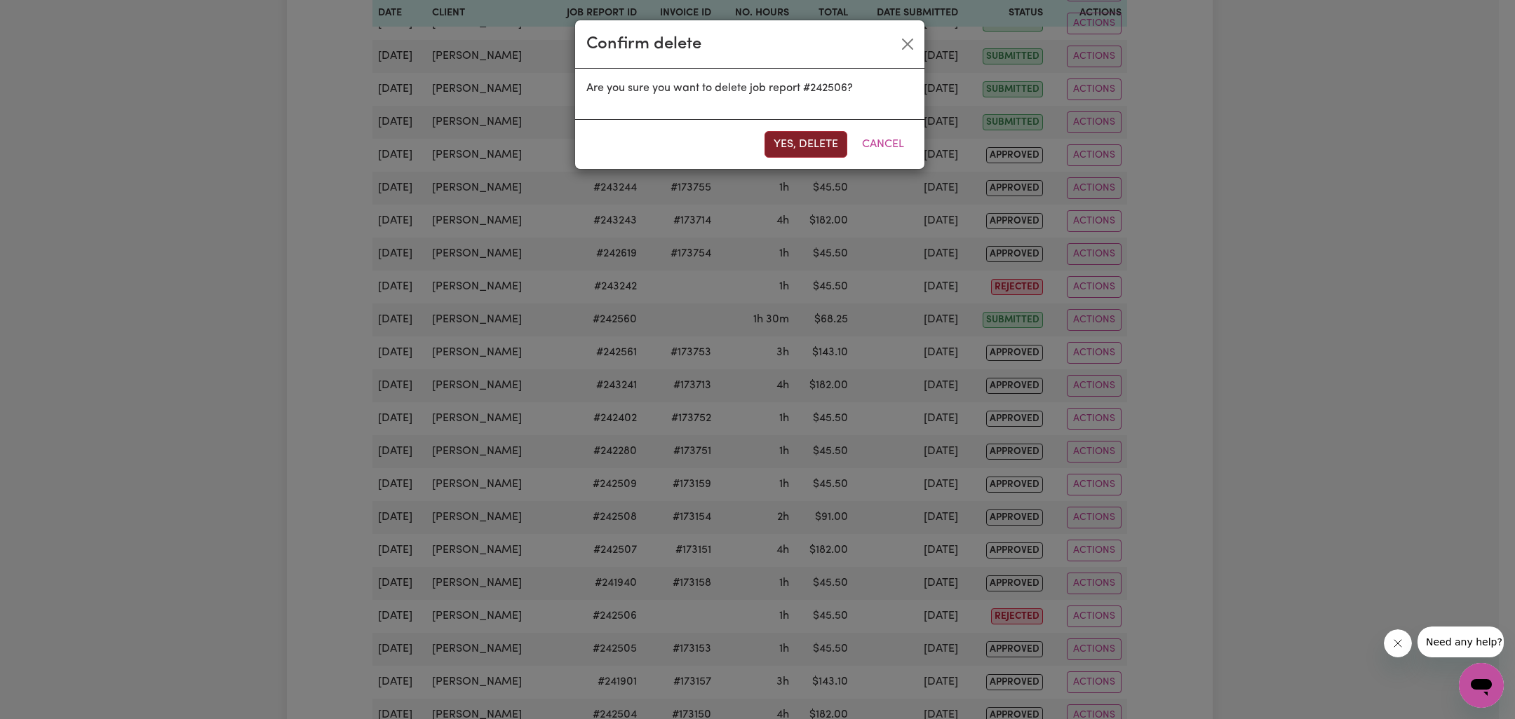
click at [785, 146] on button "Yes, delete" at bounding box center [805, 144] width 83 height 27
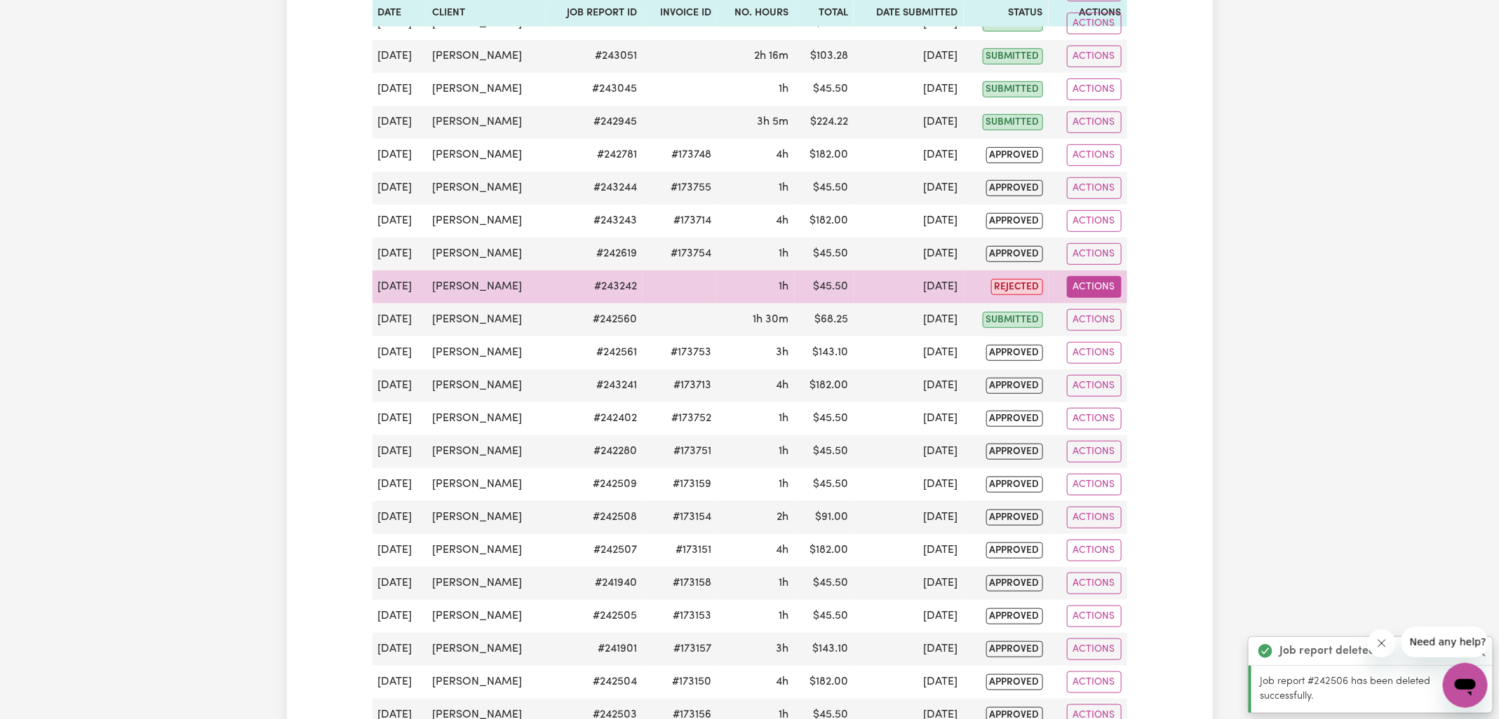
click at [1095, 279] on button "Actions" at bounding box center [1094, 287] width 55 height 22
click at [1101, 340] on link "Delete" at bounding box center [1127, 347] width 120 height 28
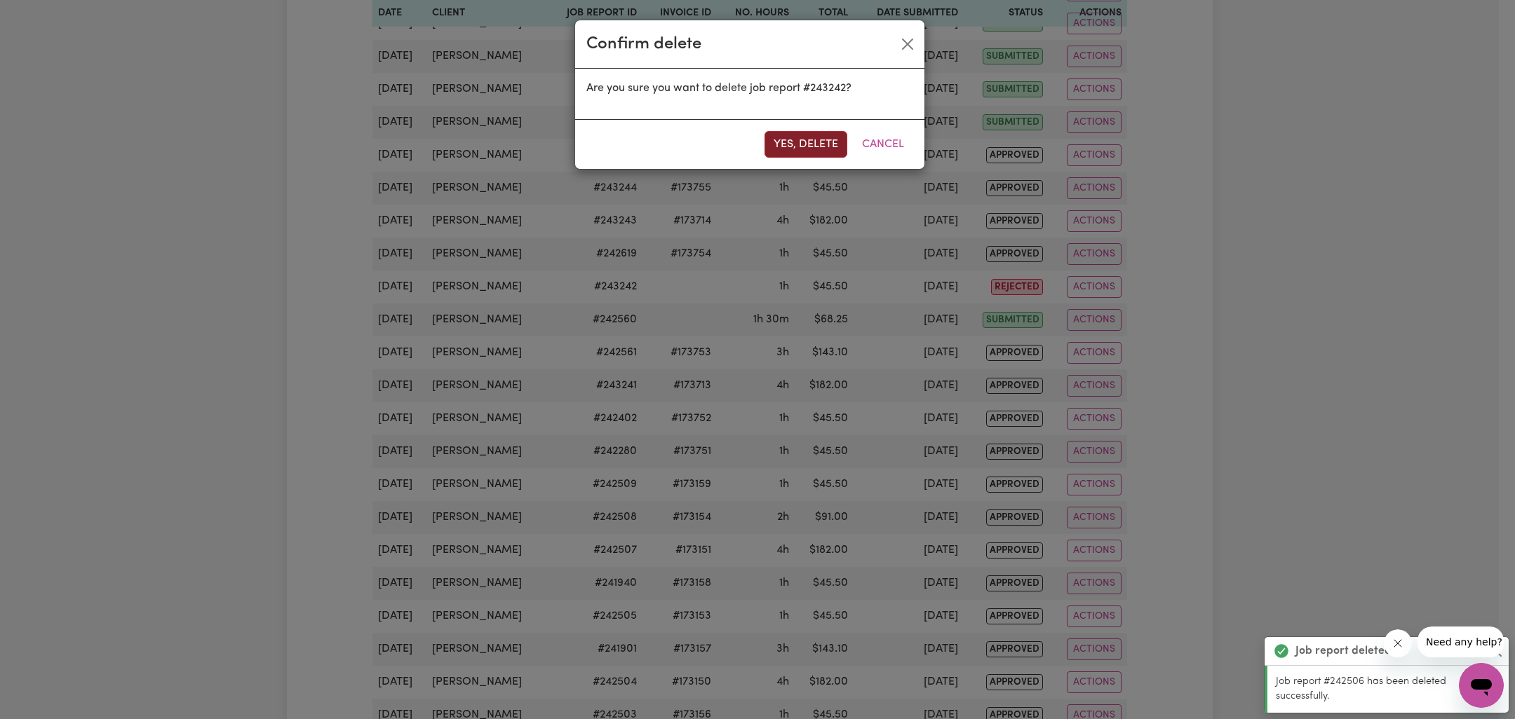
click at [792, 142] on button "Yes, delete" at bounding box center [805, 144] width 83 height 27
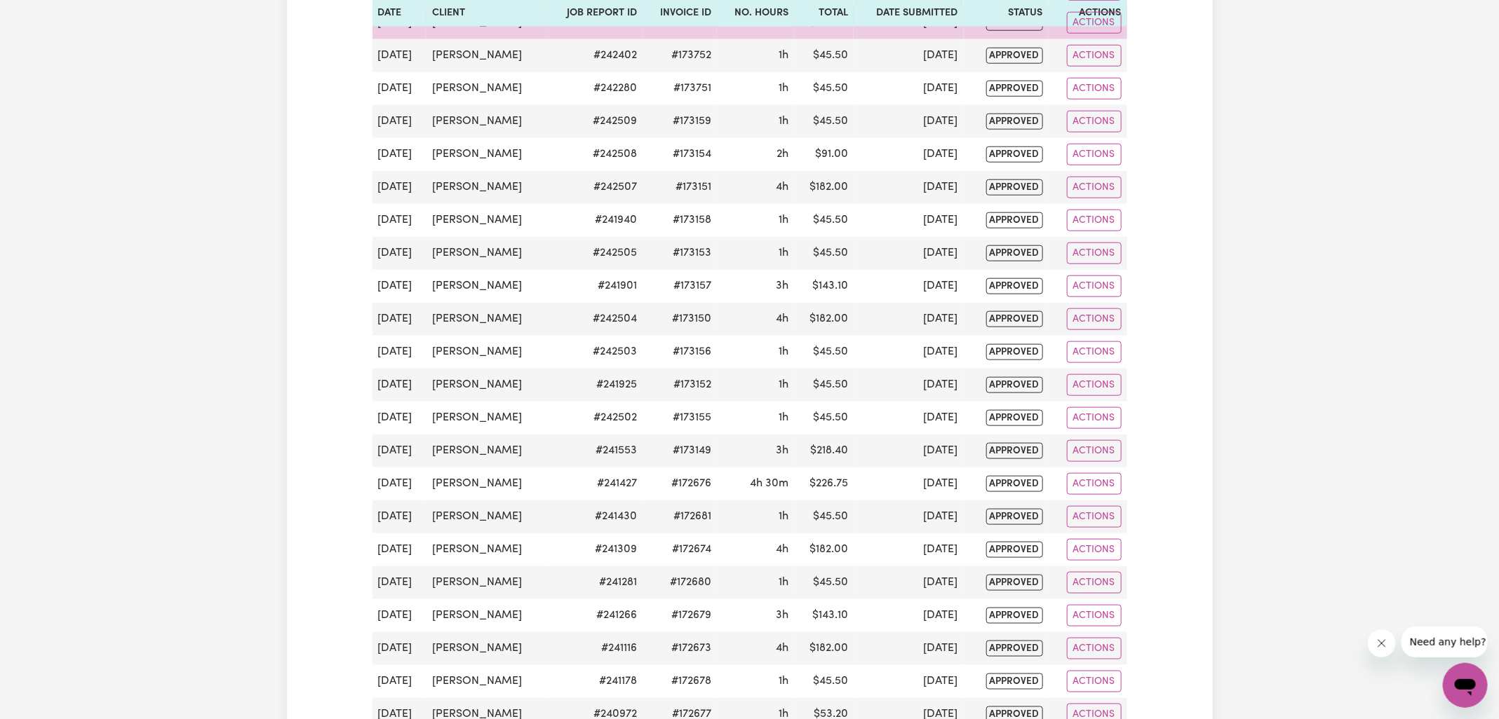
scroll to position [0, 0]
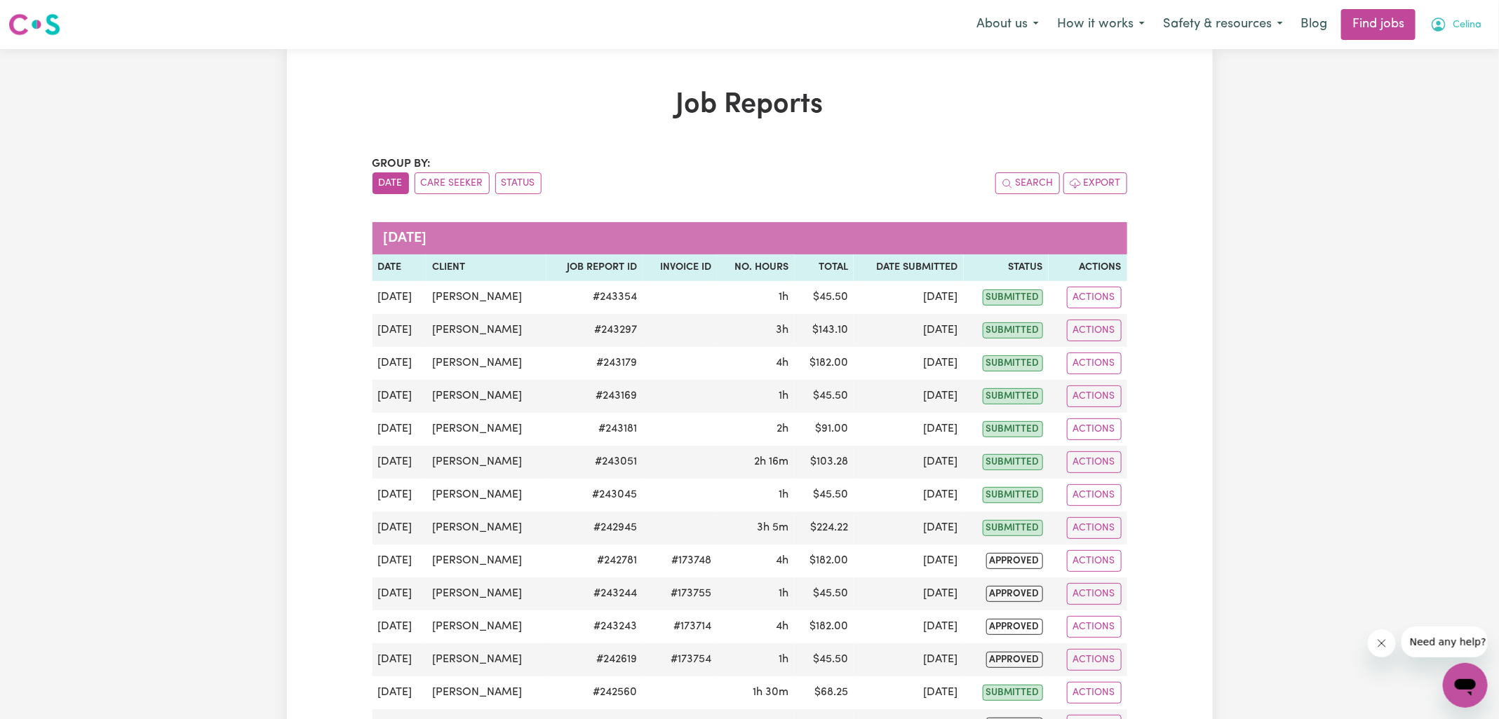
click at [1446, 14] on button "Celina" at bounding box center [1455, 24] width 69 height 29
click at [1426, 99] on link "Logout" at bounding box center [1434, 107] width 111 height 27
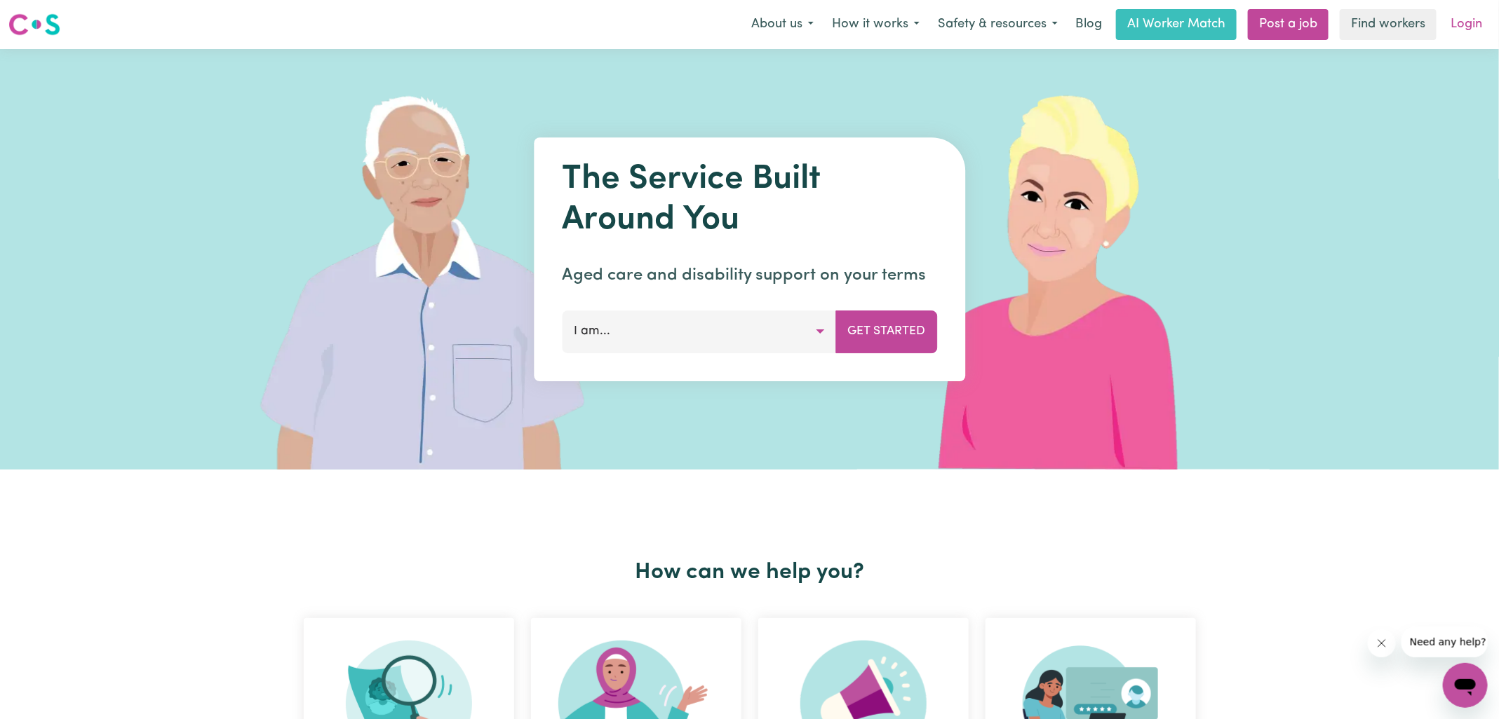
click at [1464, 20] on link "Login" at bounding box center [1466, 24] width 48 height 31
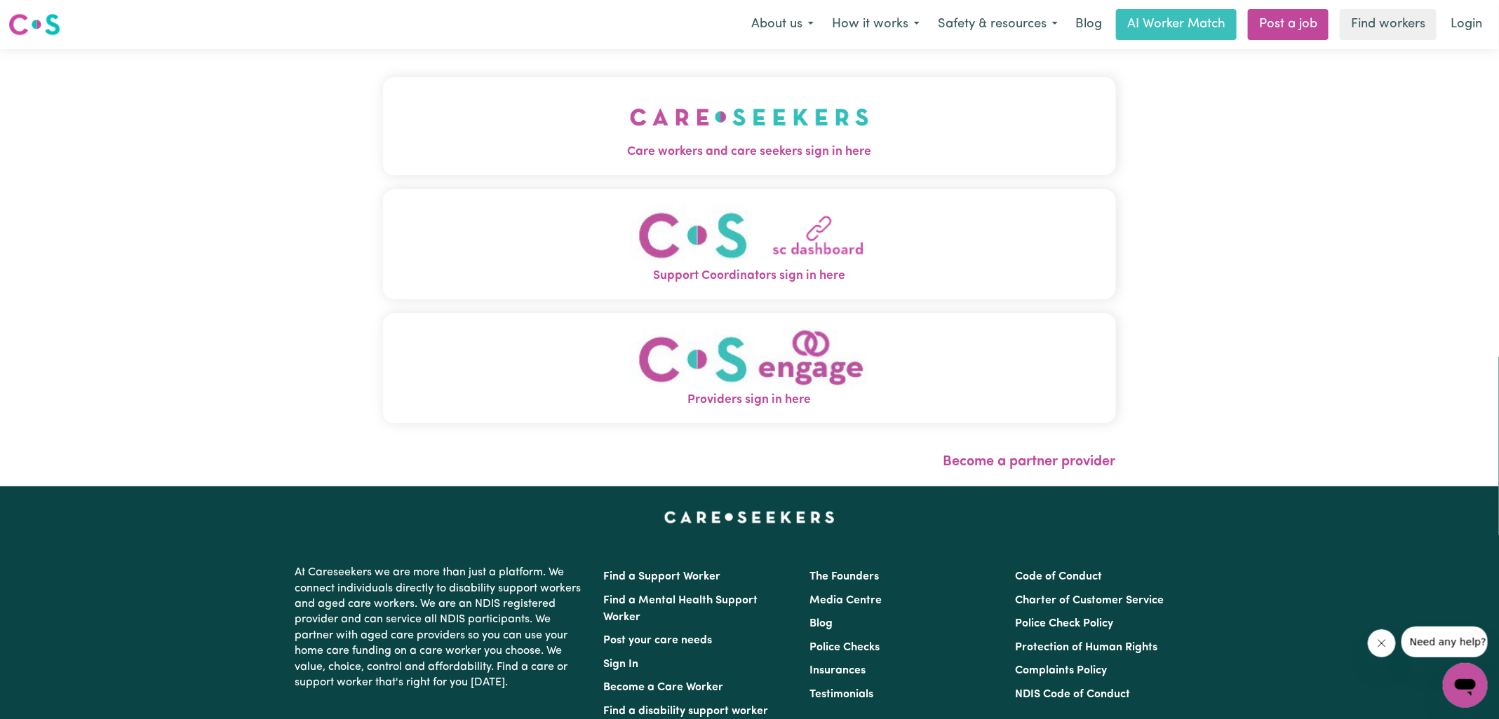
click at [682, 126] on img "Care workers and care seekers sign in here" at bounding box center [749, 117] width 239 height 52
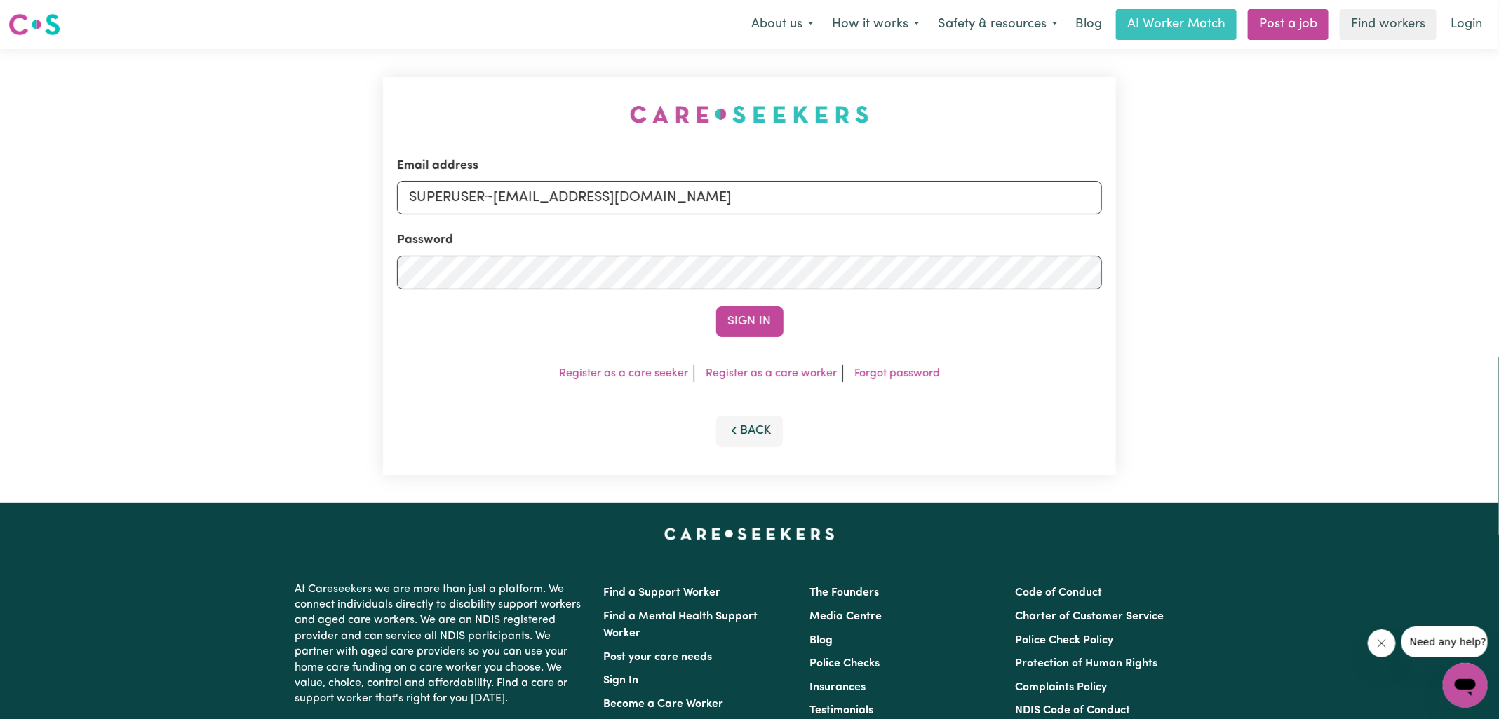
click at [476, 50] on div "Email address SUPERUSER~cellina.west@gmail.com Password Sign In Register as a c…" at bounding box center [749, 276] width 750 height 454
drag, startPoint x: 497, startPoint y: 201, endPoint x: 1116, endPoint y: 290, distance: 624.9
click at [1128, 312] on div "Email address SUPERUSER~cellina.west@gmail.com Password Sign In Register as a c…" at bounding box center [749, 276] width 1499 height 454
drag, startPoint x: 494, startPoint y: 198, endPoint x: 809, endPoint y: 209, distance: 315.8
click at [809, 209] on input "SUPERUSER~cellina.west@gmail.com" at bounding box center [749, 198] width 705 height 34
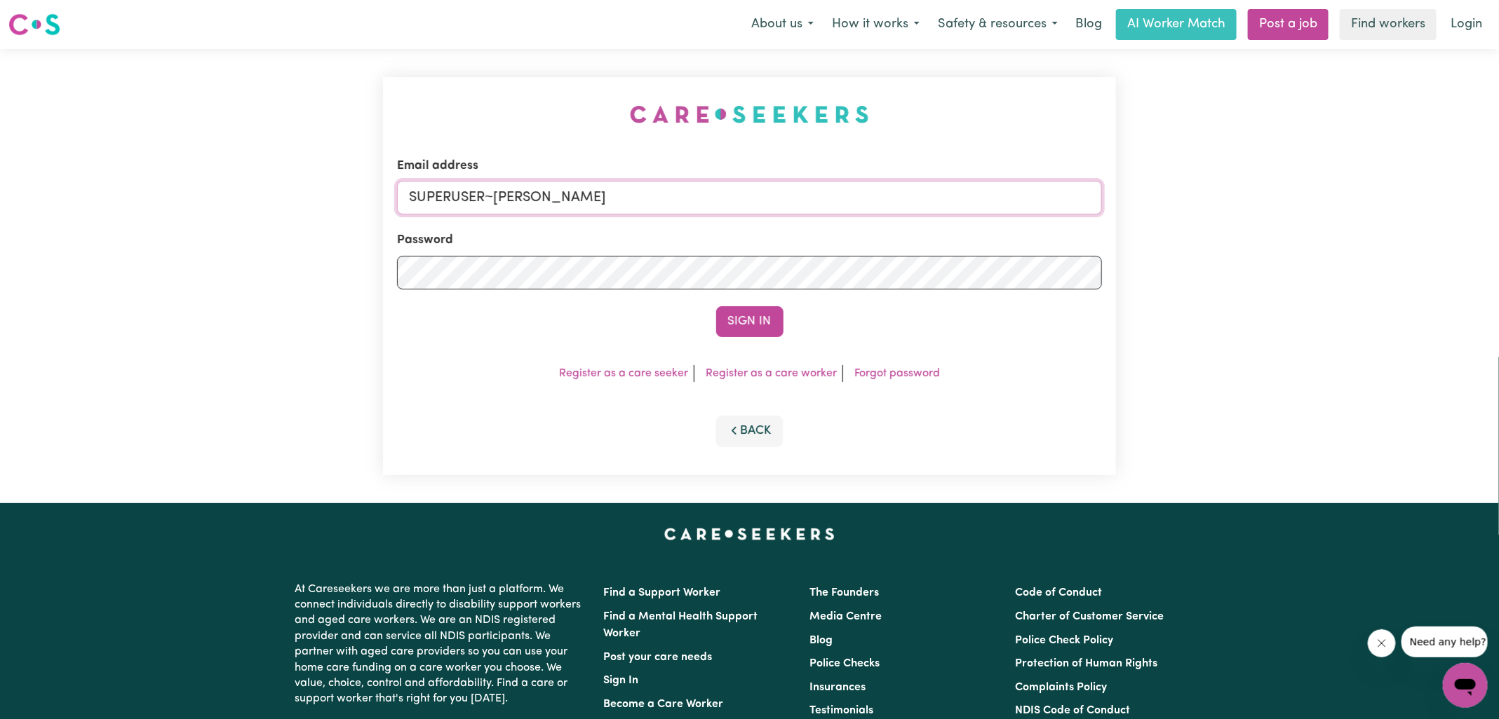
type input "superuser~grahamwhiteknc@careseekers.com.au"
click at [716, 306] on button "Sign In" at bounding box center [749, 321] width 67 height 31
